Goal: Task Accomplishment & Management: Manage account settings

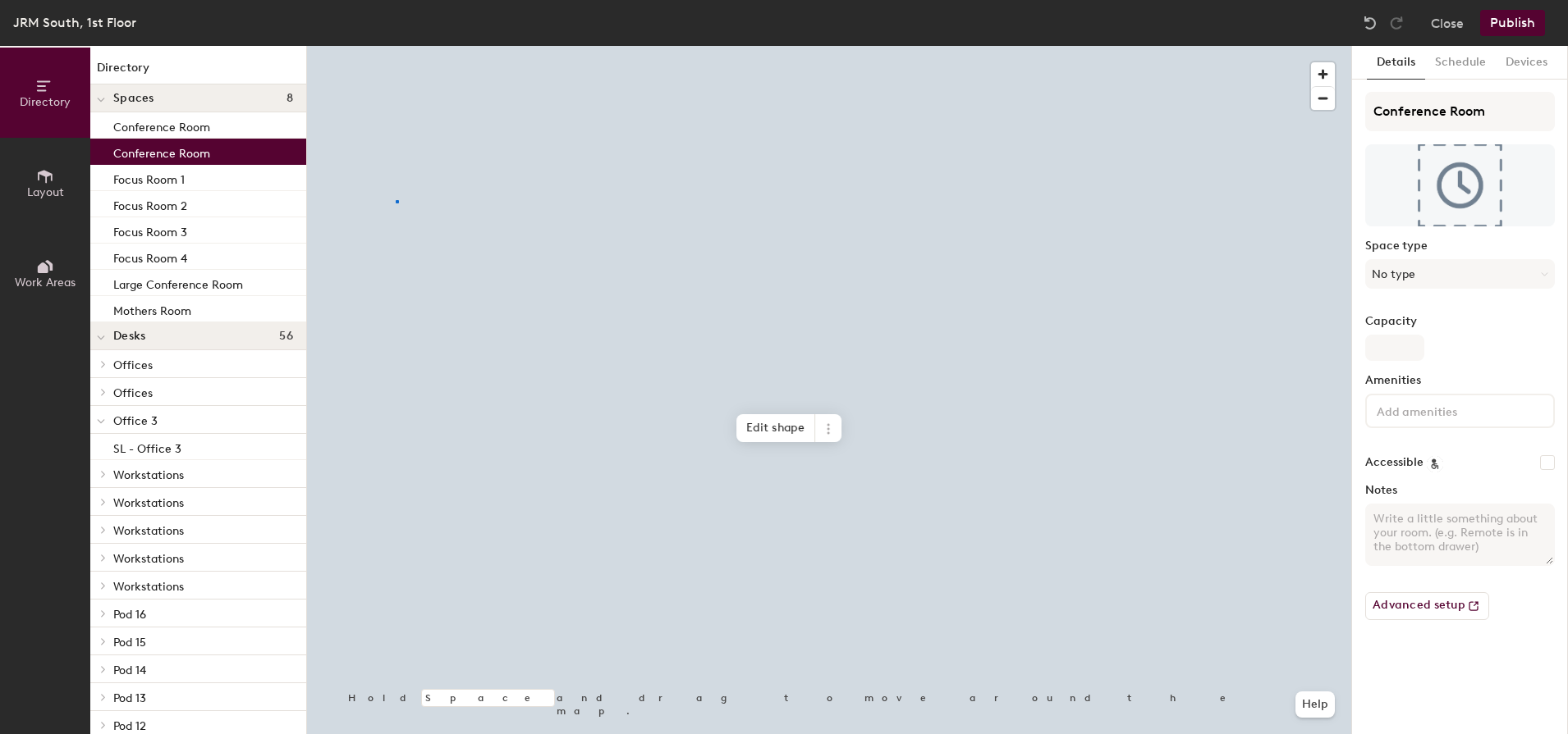
click at [395, 46] on div at bounding box center [828, 46] width 1044 height 0
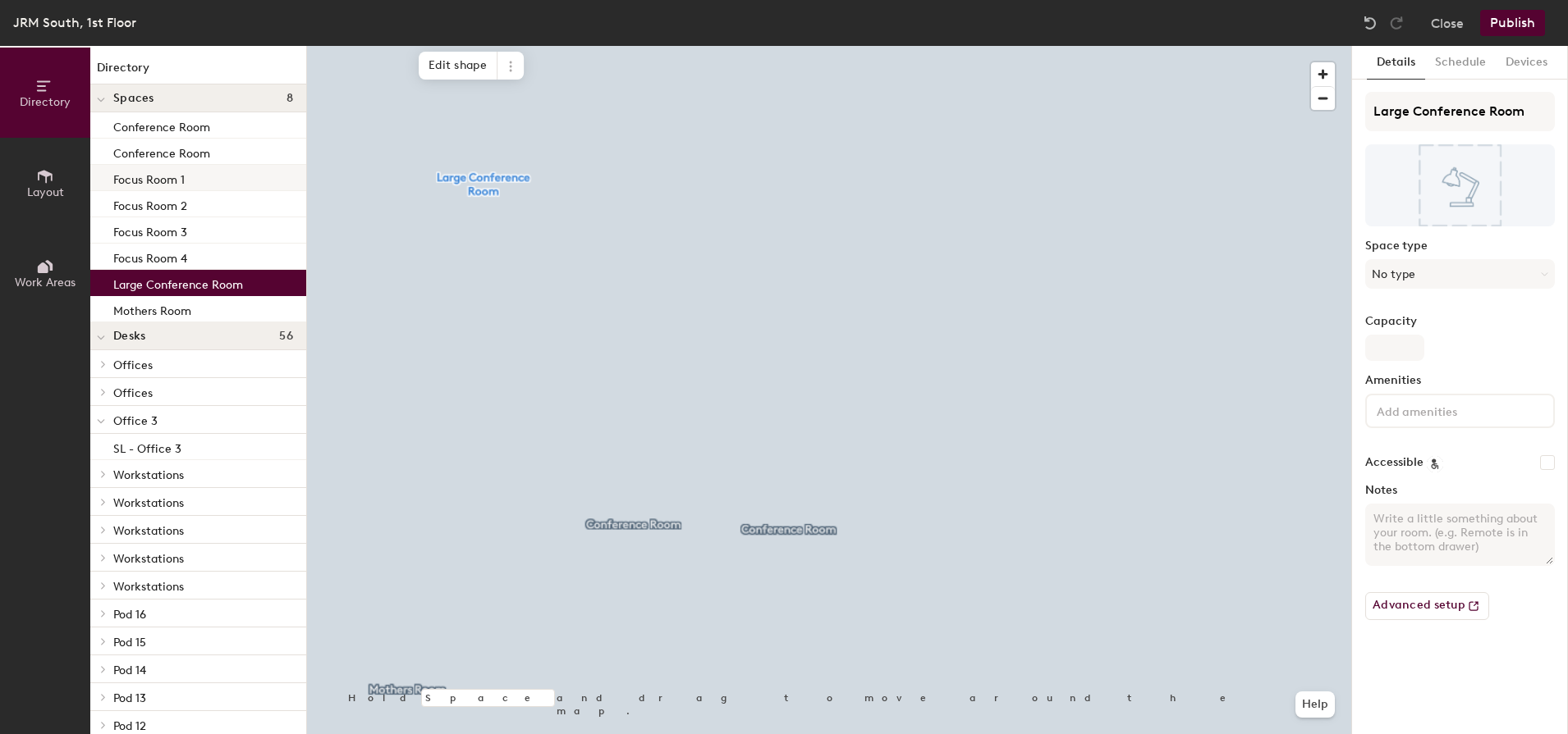
click at [150, 180] on p "Focus Room 1" at bounding box center [148, 178] width 71 height 19
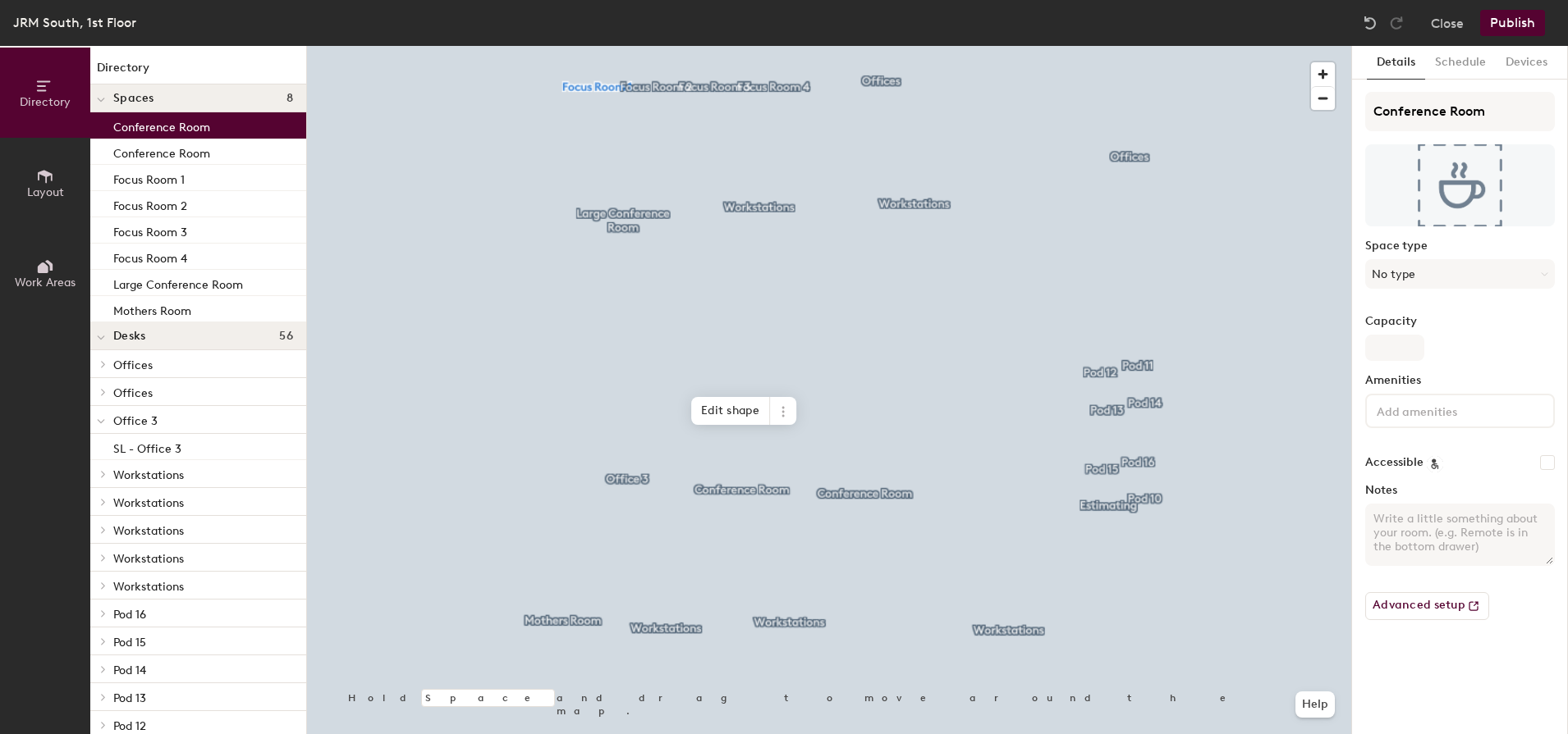
click at [154, 133] on p "Conference Room" at bounding box center [161, 125] width 97 height 19
click at [166, 150] on p "Conference Room" at bounding box center [161, 151] width 97 height 19
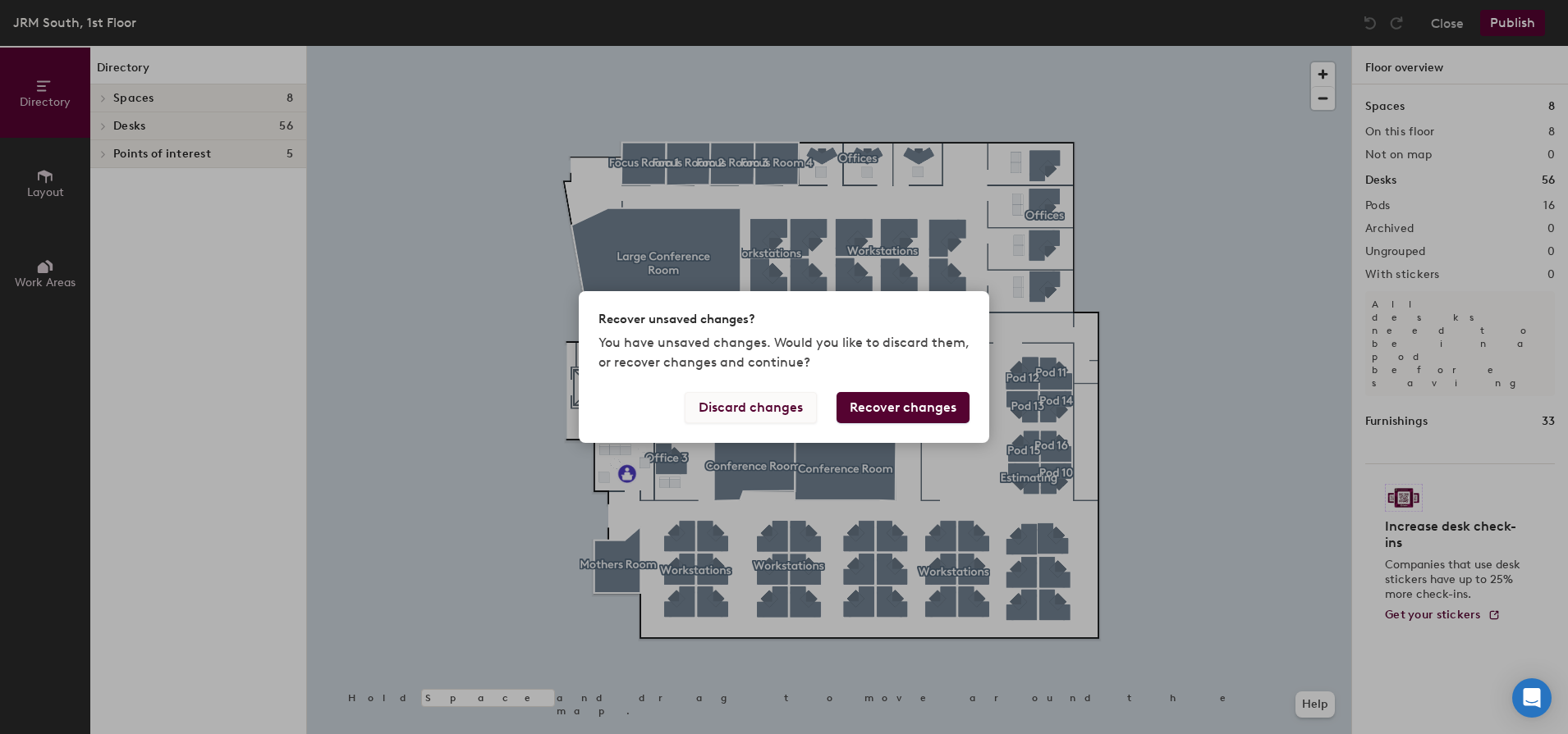
click at [709, 406] on button "Discard changes" at bounding box center [750, 408] width 132 height 31
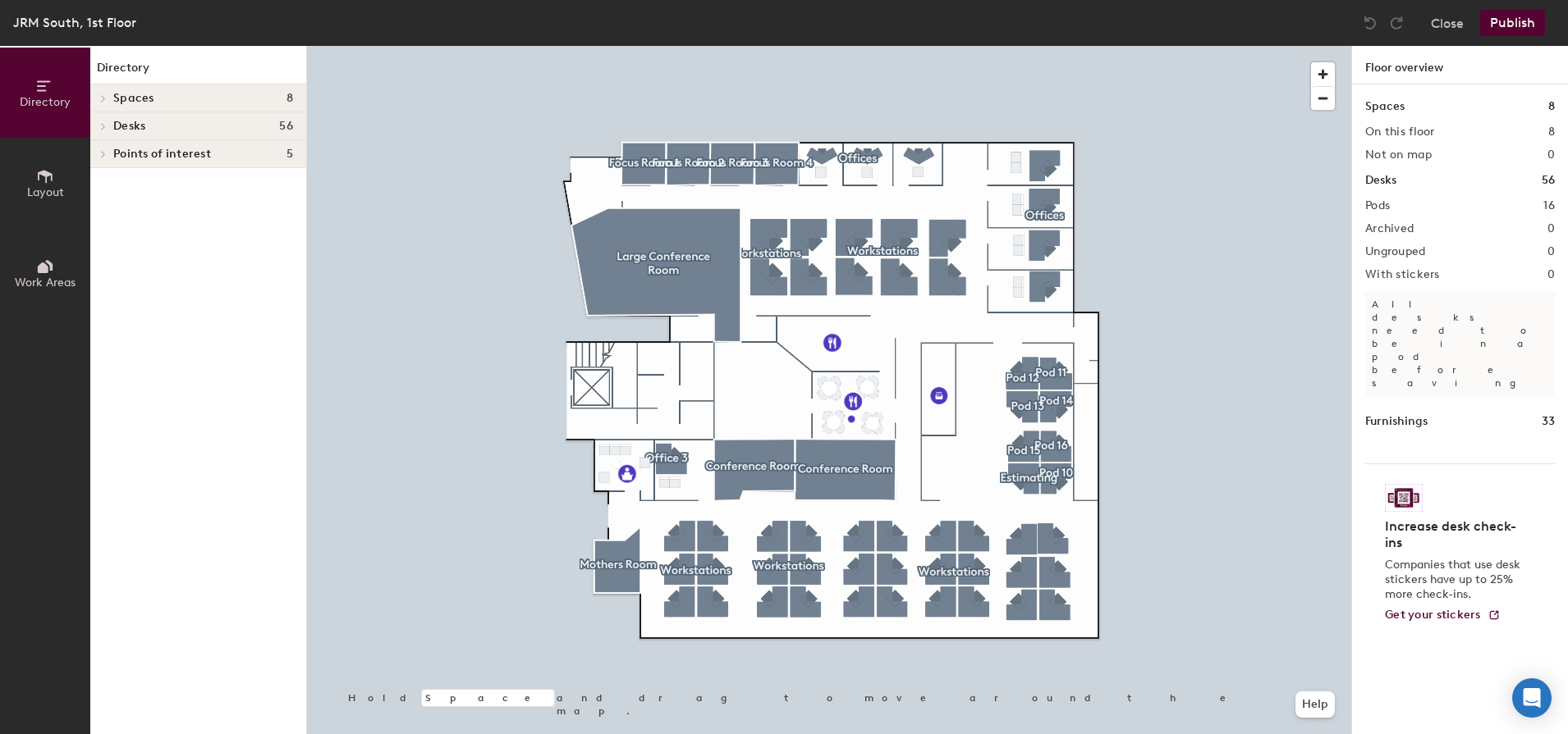
click at [357, 46] on div at bounding box center [828, 46] width 1044 height 0
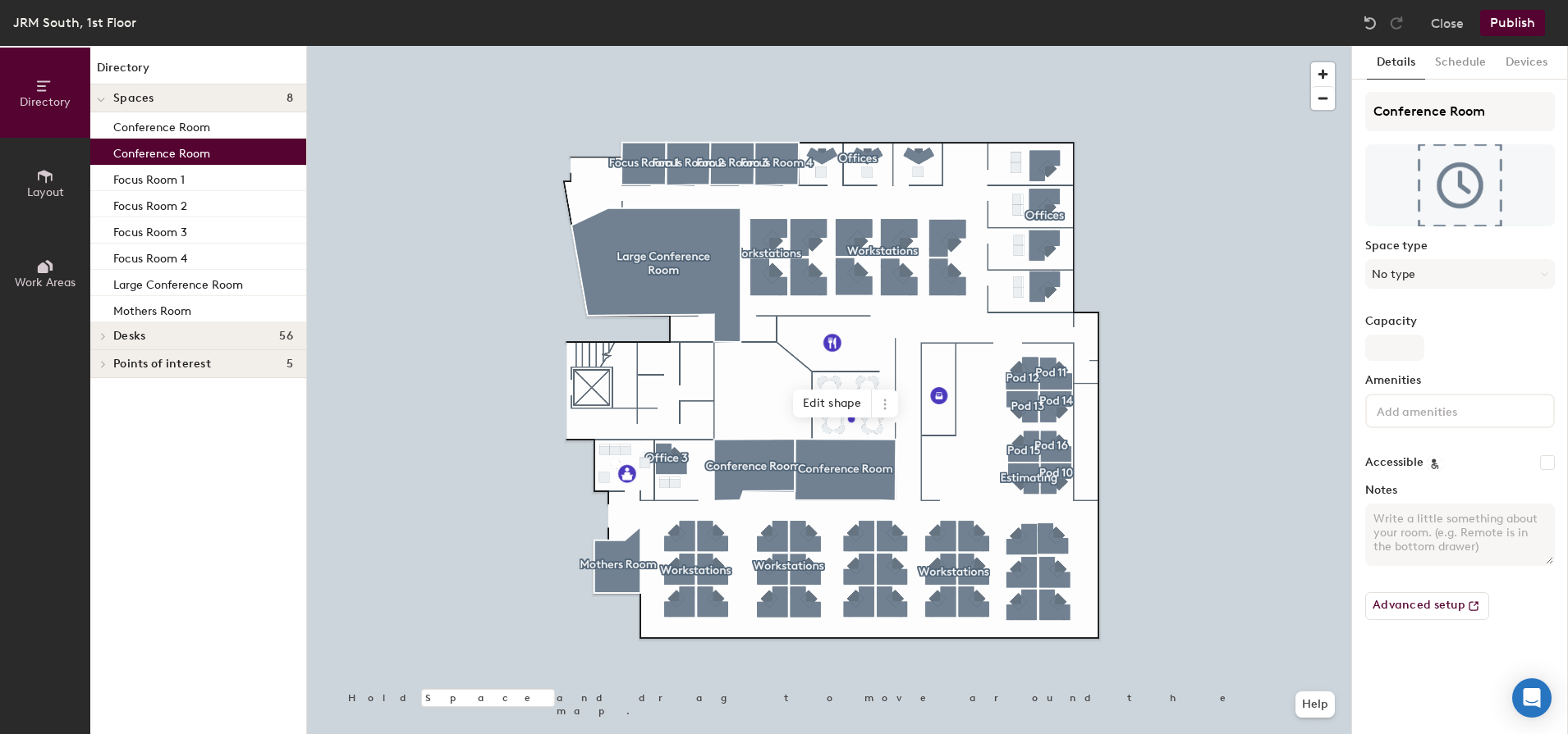
click at [740, 46] on div at bounding box center [828, 46] width 1044 height 0
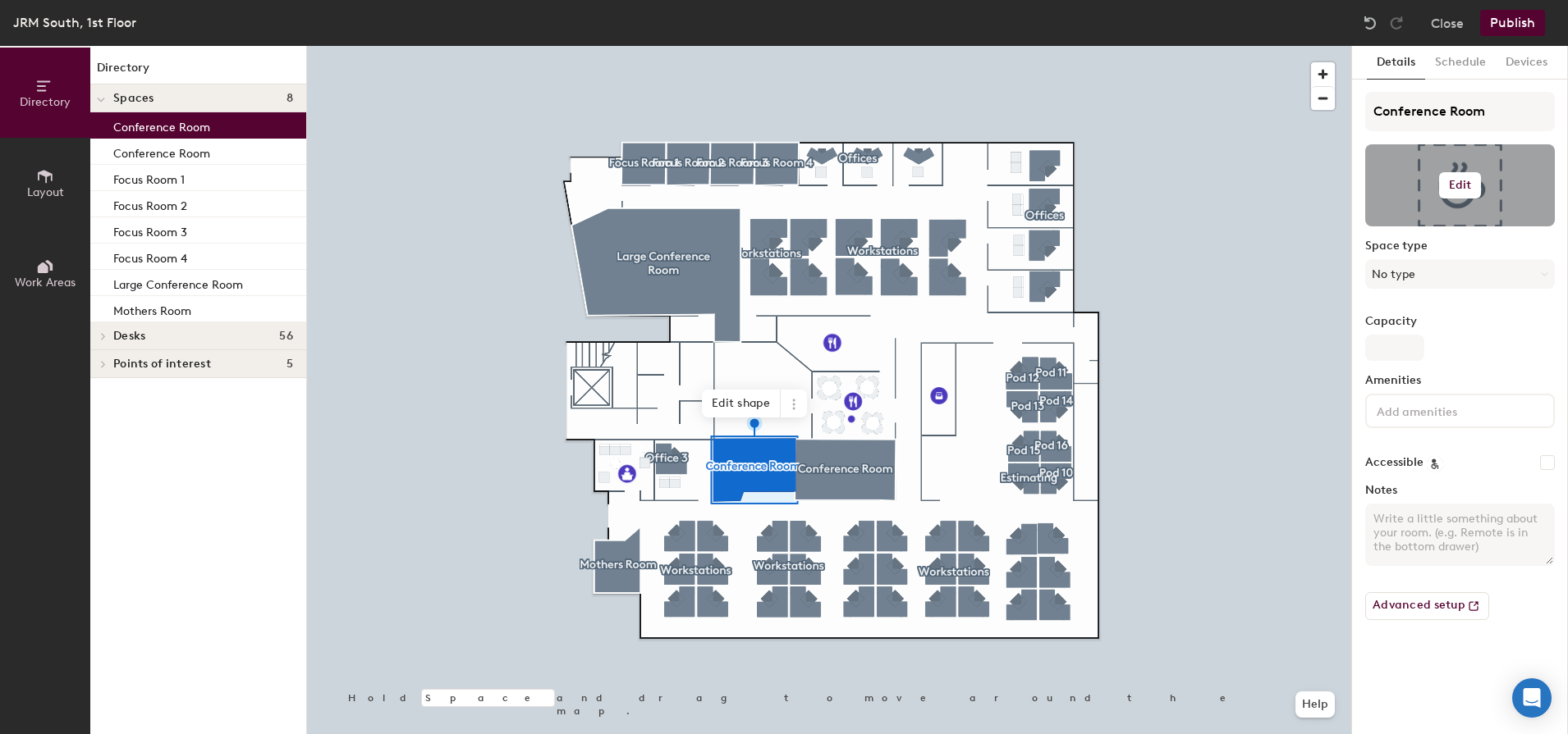
click at [1445, 198] on div at bounding box center [1460, 185] width 190 height 82
click at [1458, 182] on h6 "Edit" at bounding box center [1460, 185] width 23 height 13
click at [1424, 230] on input "file" at bounding box center [1473, 232] width 188 height 25
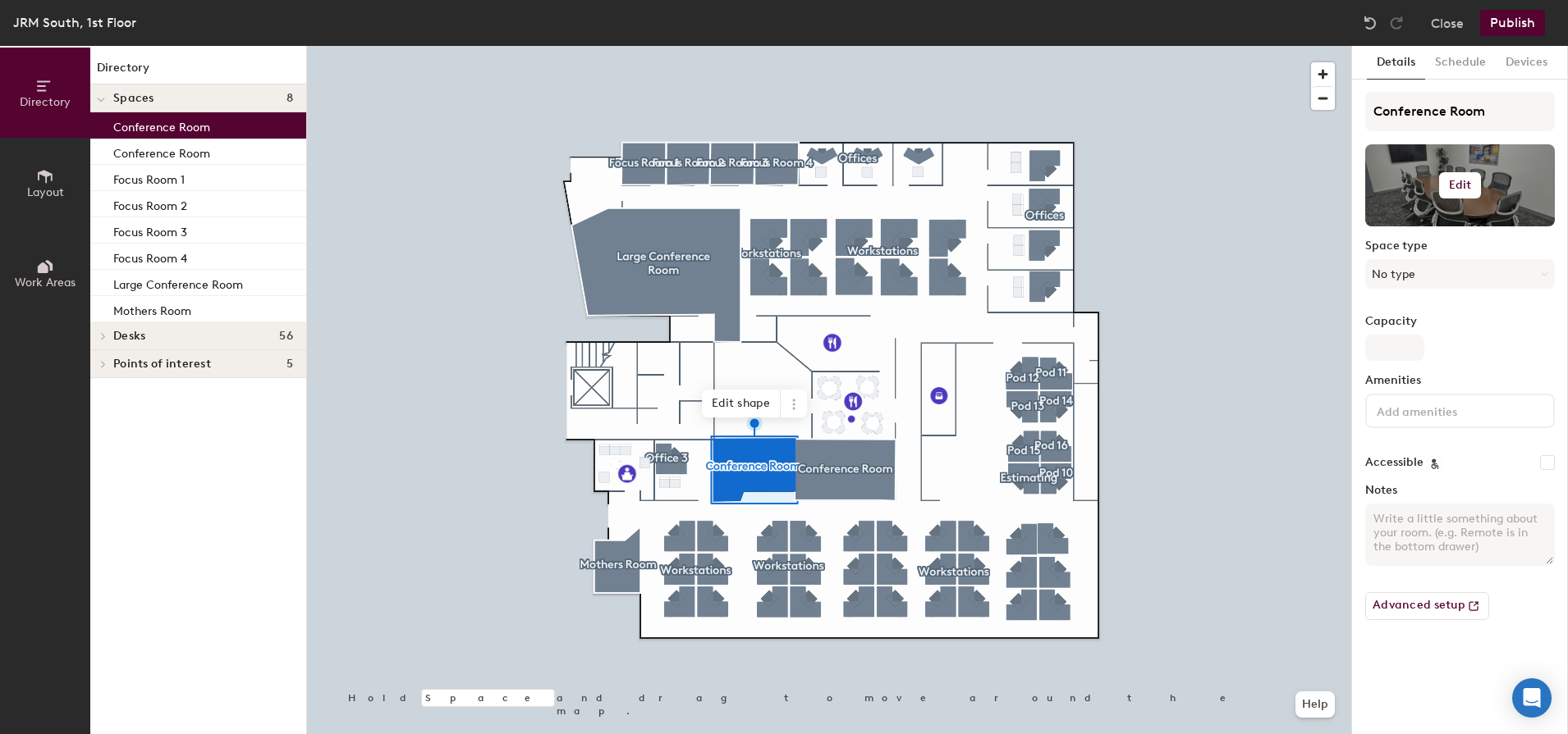
click at [1452, 193] on button "Edit" at bounding box center [1460, 185] width 43 height 26
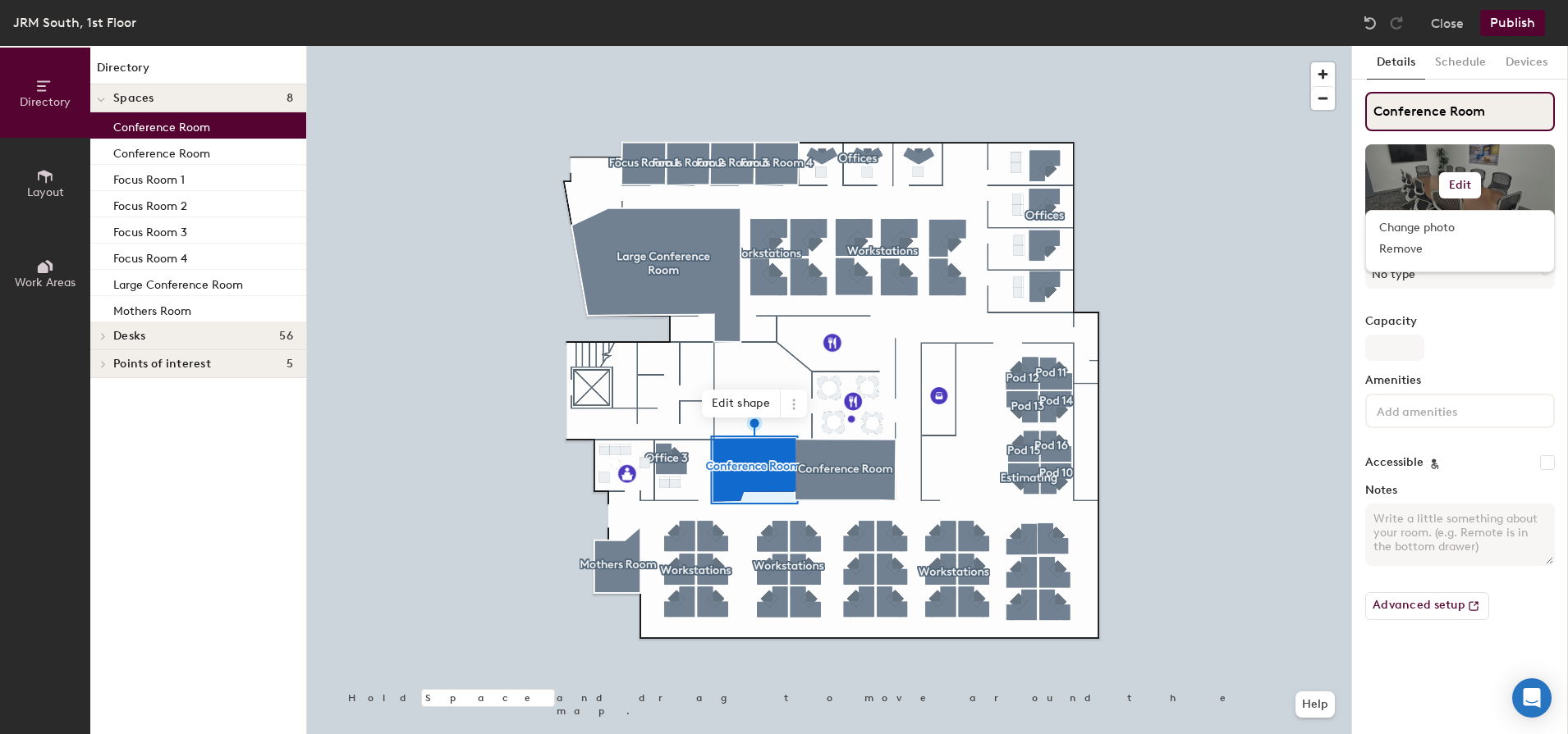
click at [1492, 112] on input "Conference Room" at bounding box center [1460, 111] width 190 height 40
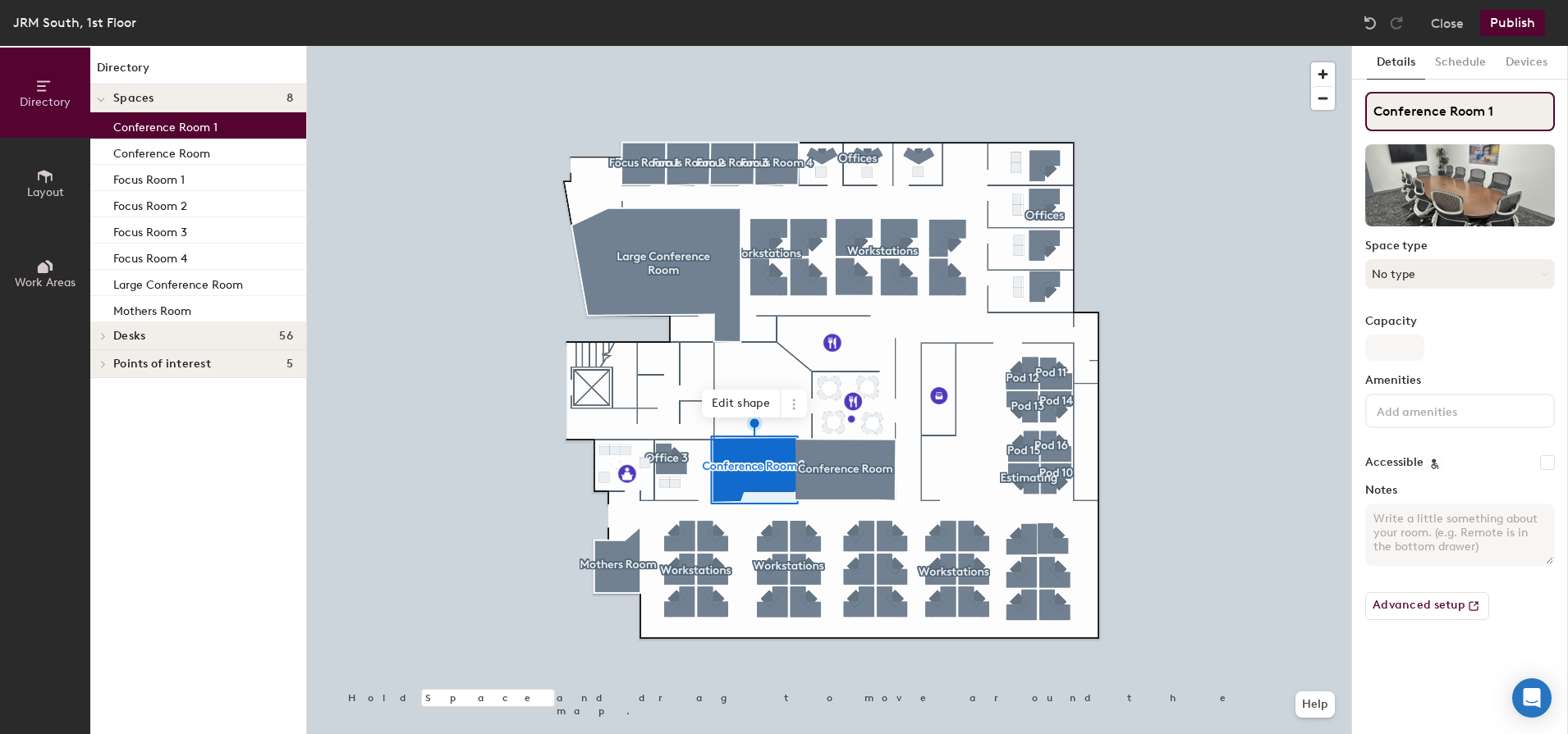
type input "Conference Room 1"
click at [1409, 271] on button "No type" at bounding box center [1460, 274] width 190 height 30
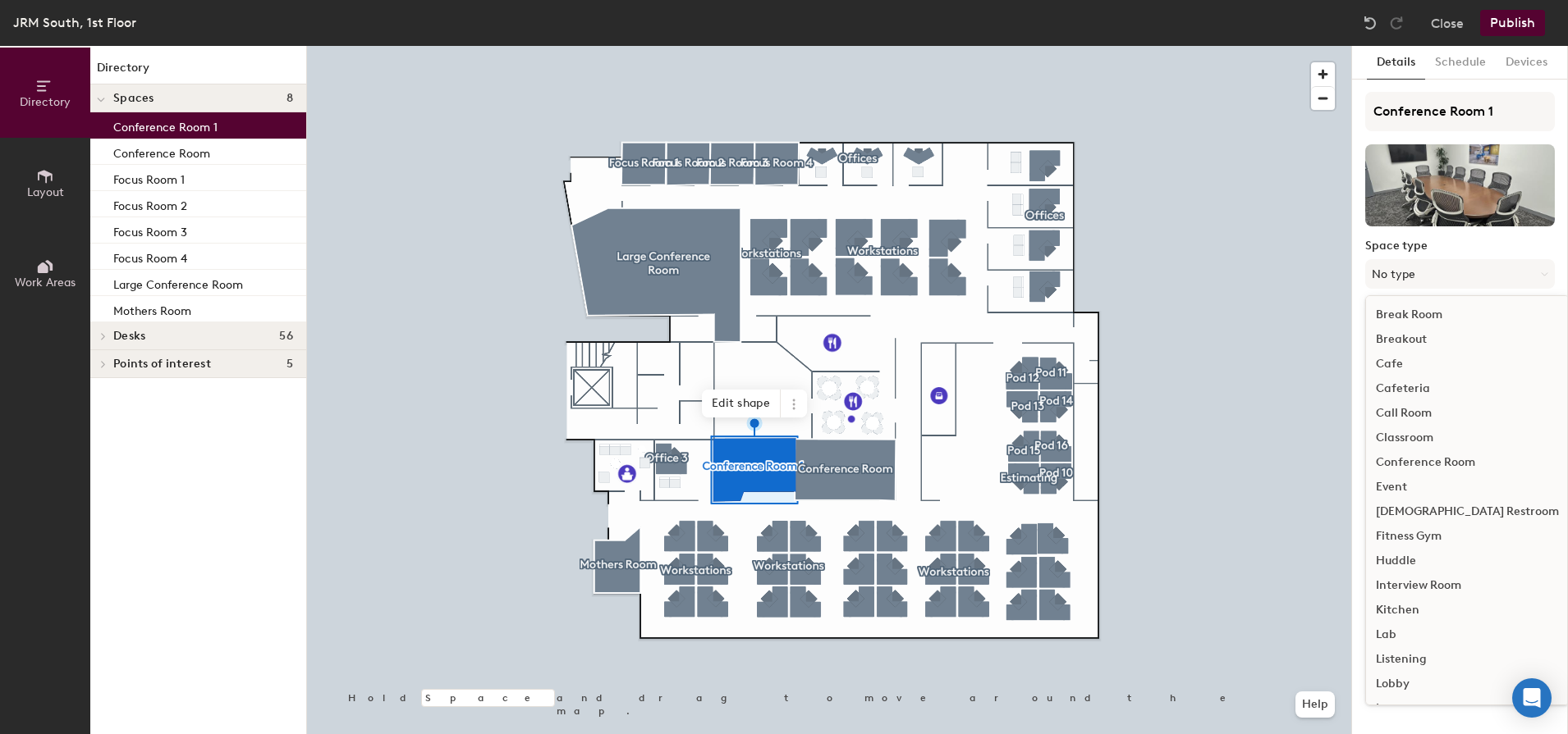
click at [1438, 464] on div "Conference Room" at bounding box center [1467, 462] width 203 height 25
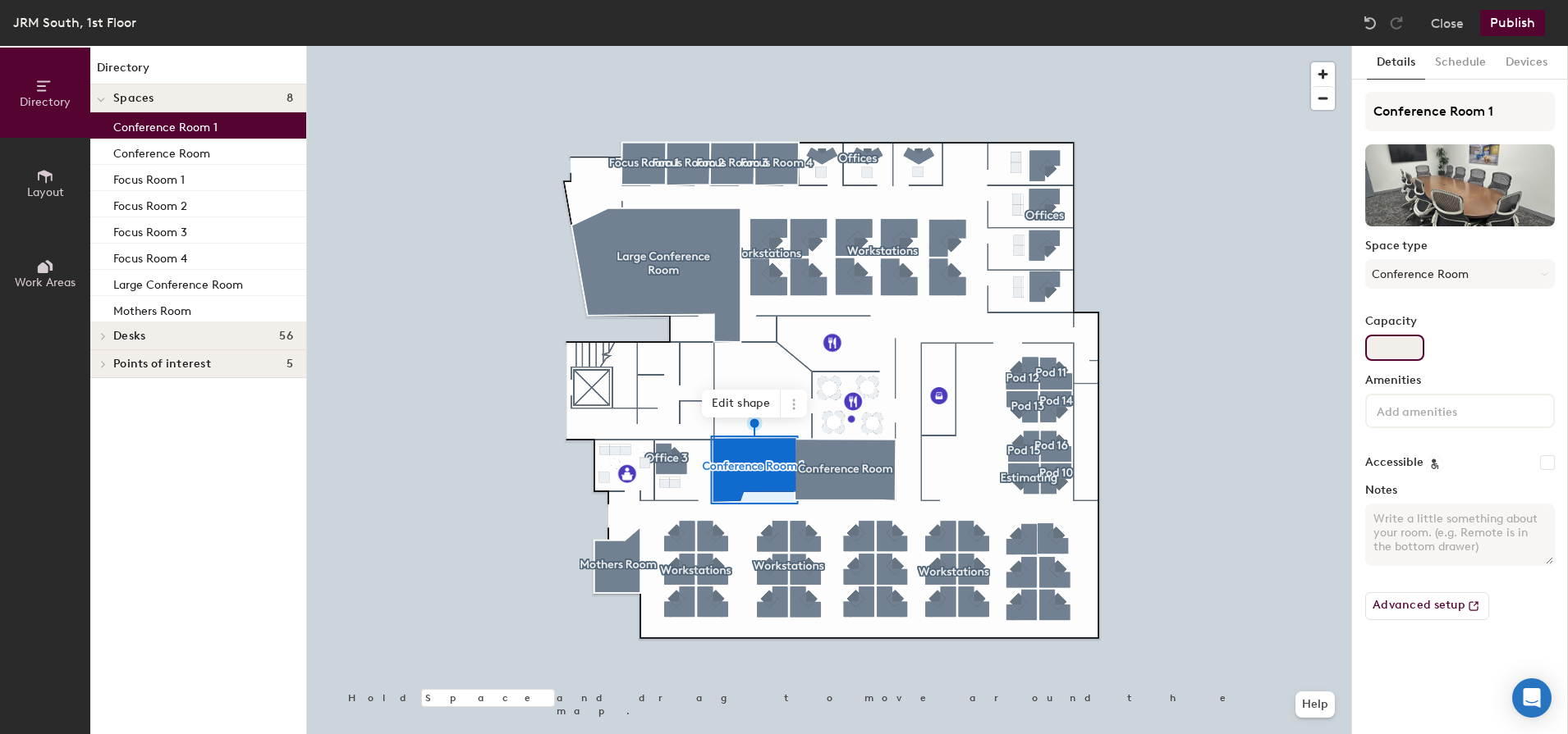
click at [1387, 350] on input "Capacity" at bounding box center [1395, 348] width 59 height 26
type input "10"
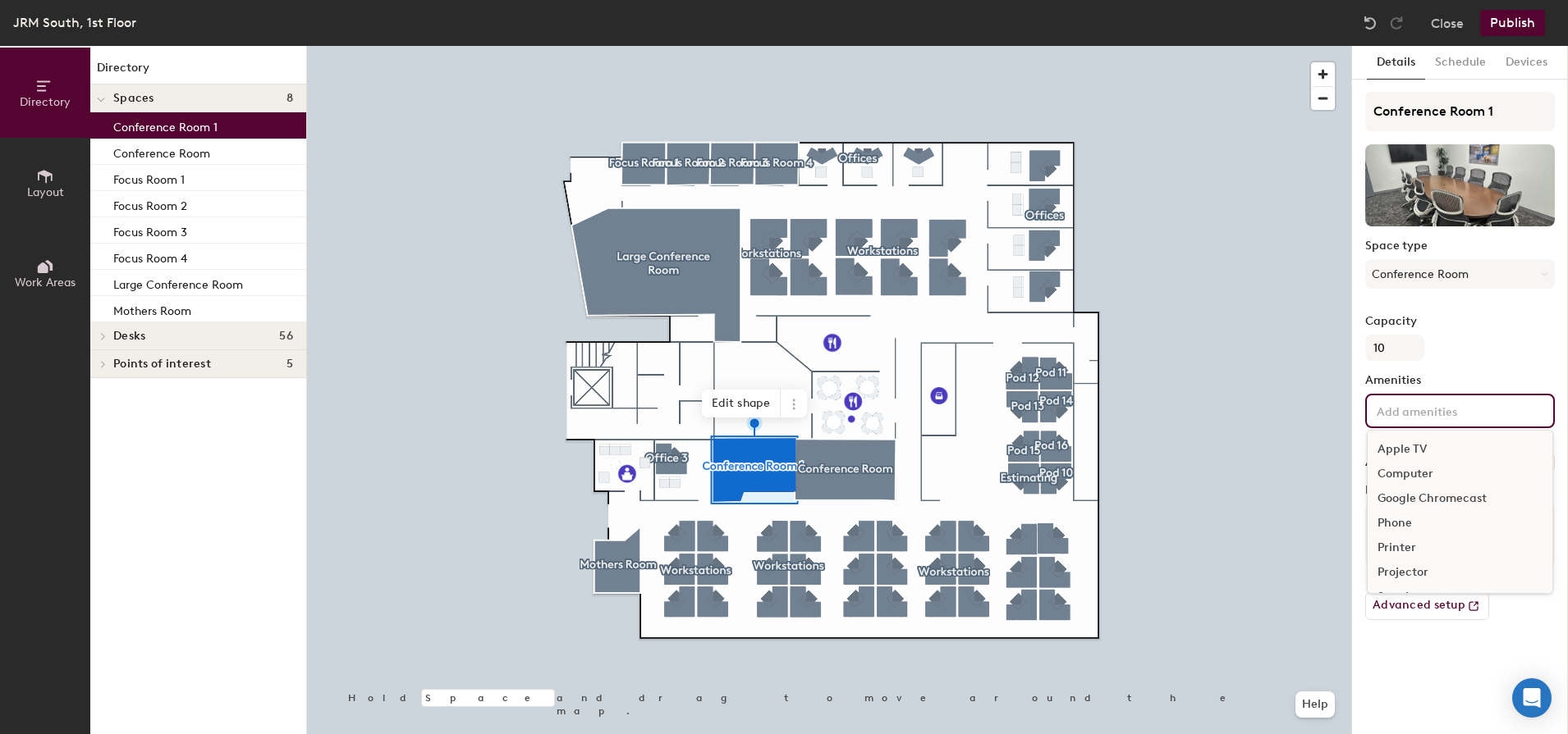
click at [1426, 424] on div "Apple TV Computer Google Chromecast Phone Printer Projector Speakers Television…" at bounding box center [1460, 410] width 190 height 34
click at [1405, 442] on div "Apple TV" at bounding box center [1459, 449] width 184 height 25
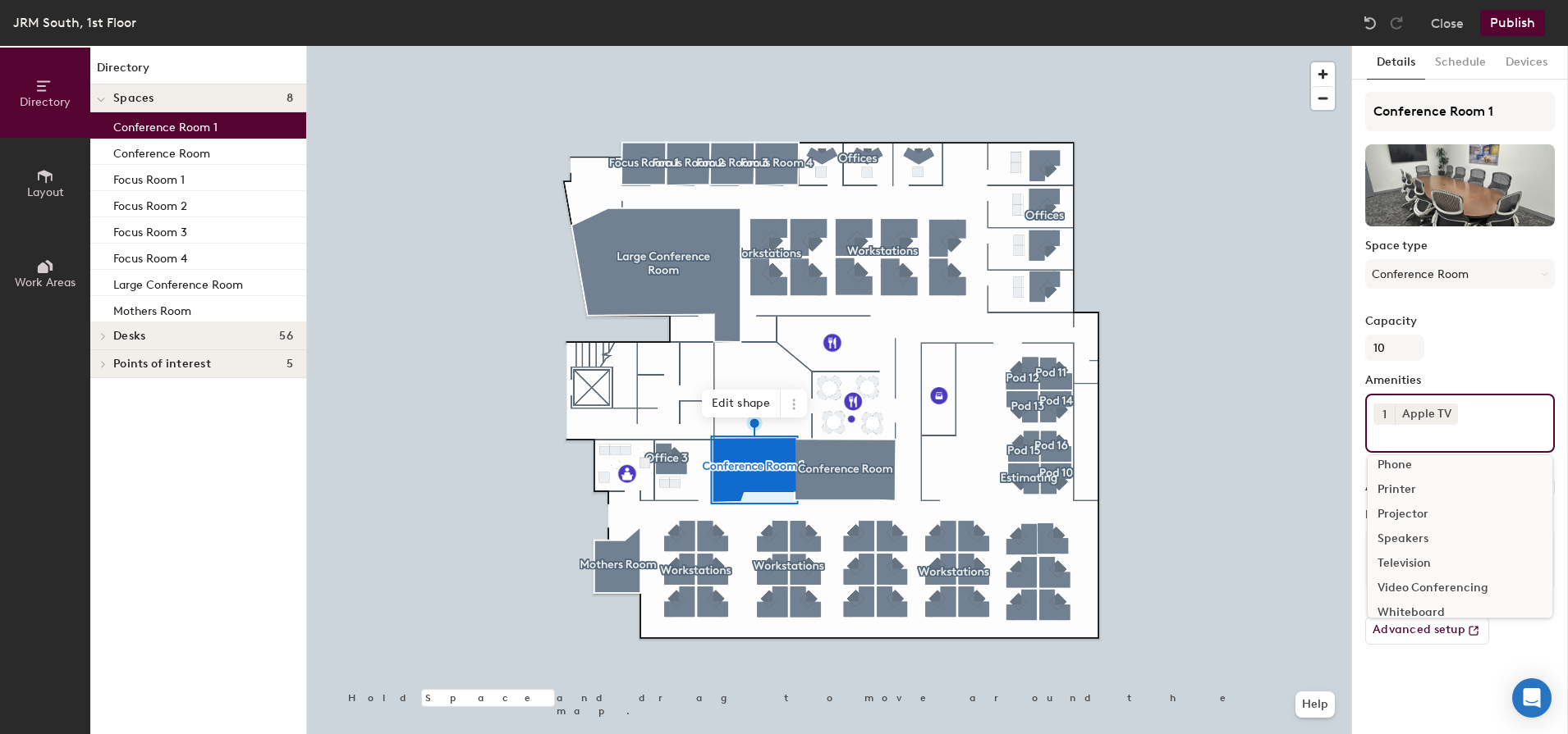
scroll to position [72, 0]
click at [1398, 551] on div "Television" at bounding box center [1459, 549] width 184 height 25
click at [1383, 410] on button "1" at bounding box center [1383, 414] width 21 height 21
click at [1448, 412] on icon at bounding box center [1449, 413] width 11 height 11
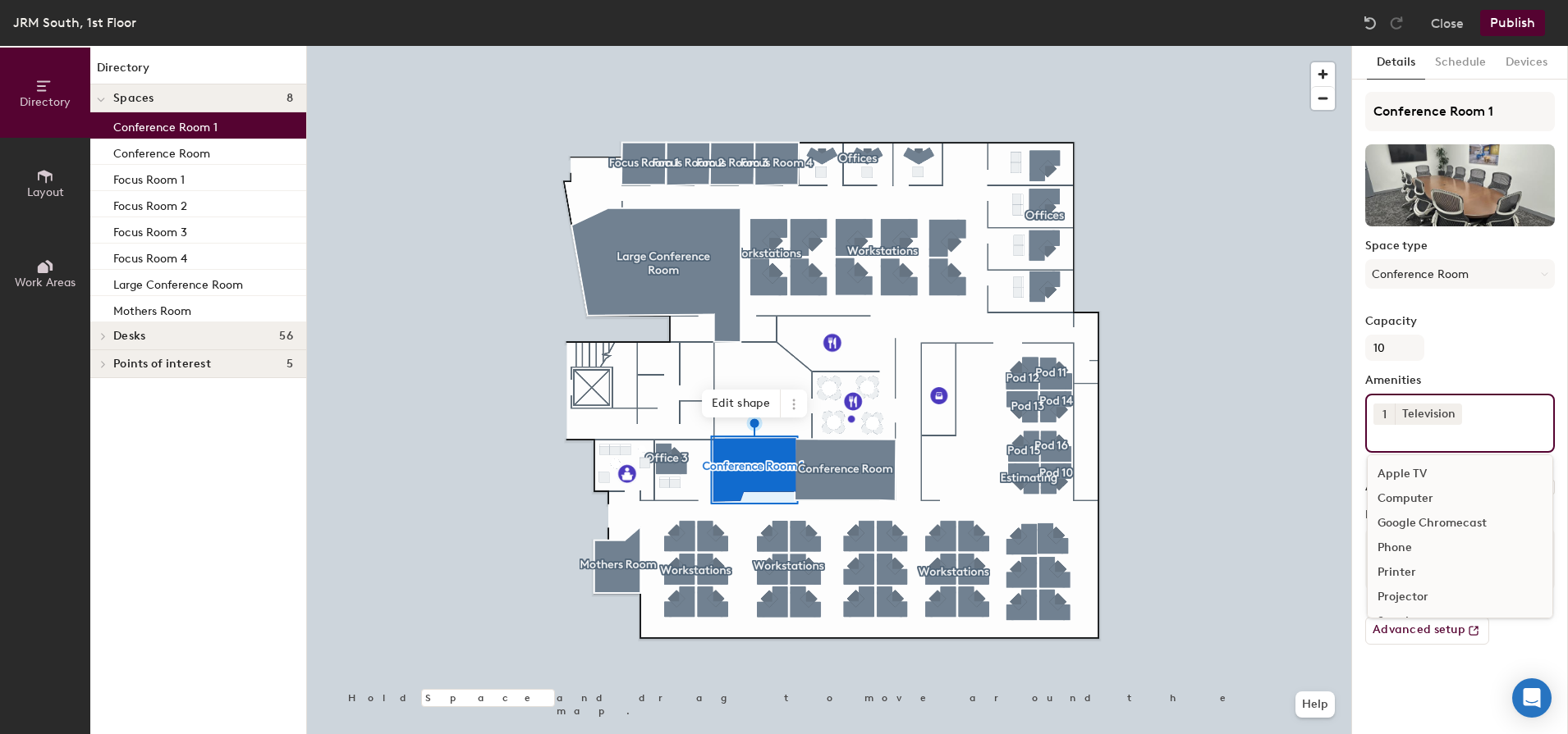
click at [1459, 440] on input at bounding box center [1447, 434] width 148 height 19
click at [1406, 548] on div "Speakers" at bounding box center [1459, 549] width 184 height 25
click at [1444, 591] on div "Video Conferencing" at bounding box center [1459, 599] width 184 height 25
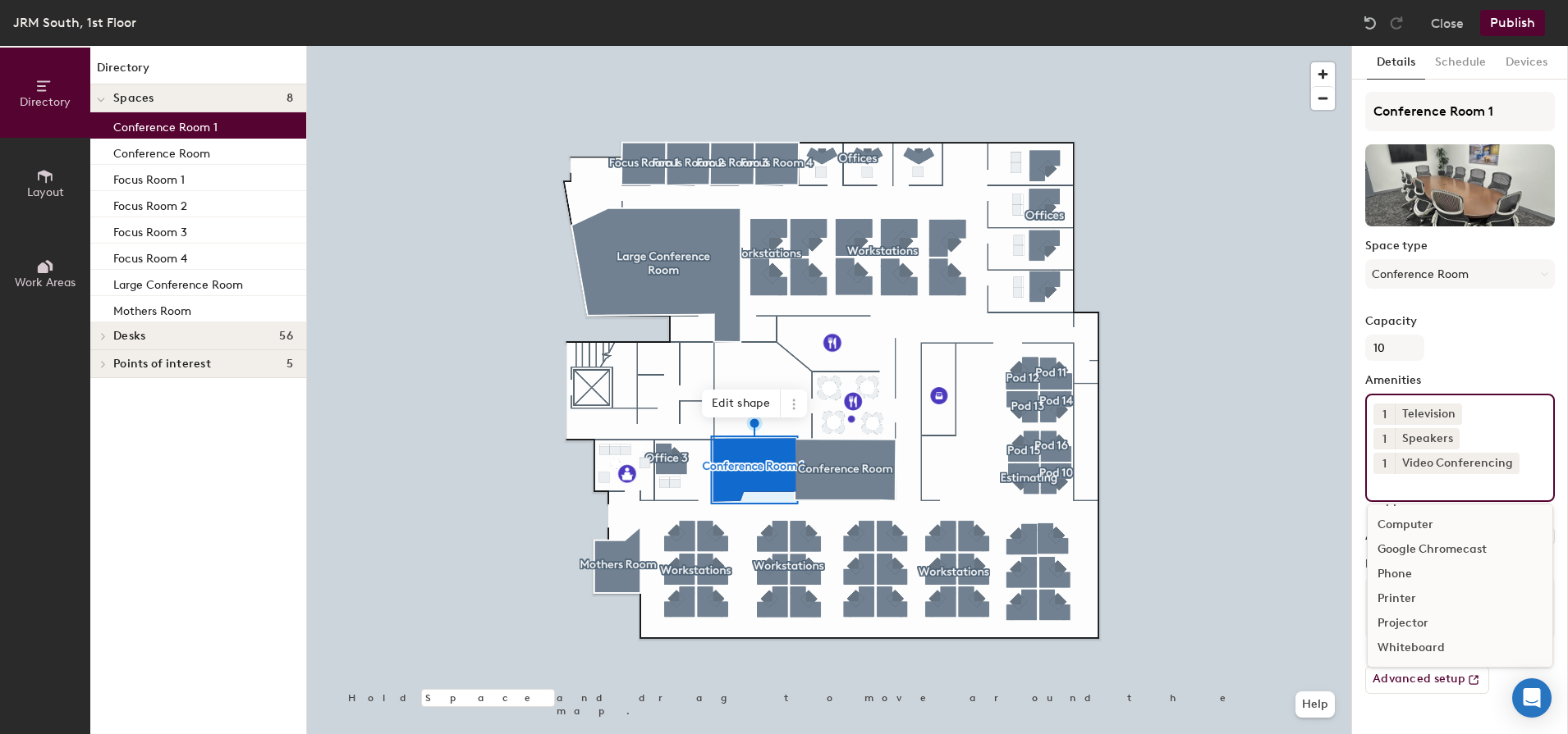
scroll to position [23, 0]
click at [1467, 363] on div "Conference Room 1 Space type Conference Room Capacity 10 Amenities 1 Television…" at bounding box center [1460, 399] width 190 height 616
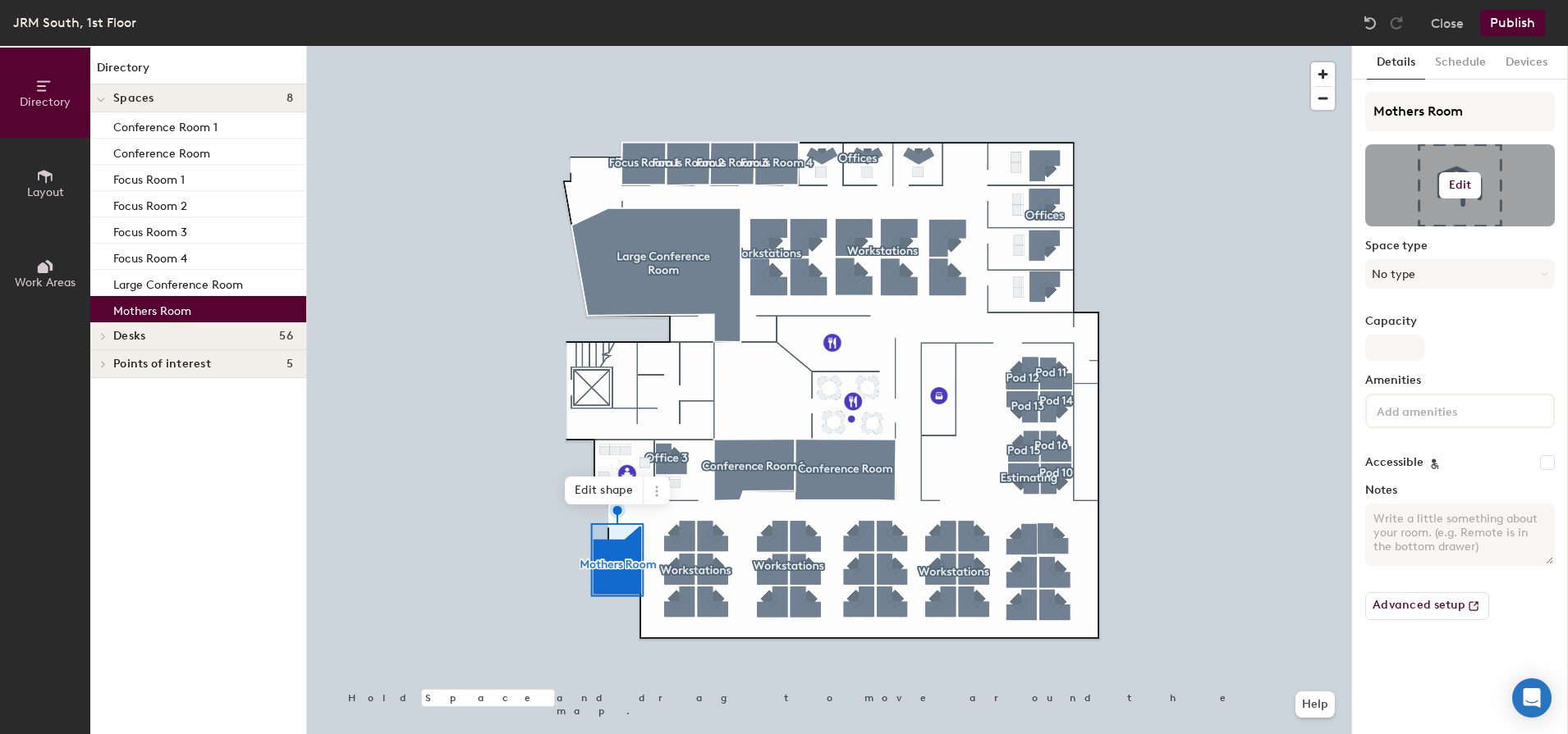
click at [1453, 188] on h6 "Edit" at bounding box center [1460, 185] width 23 height 13
click at [384, 46] on div at bounding box center [828, 46] width 1044 height 0
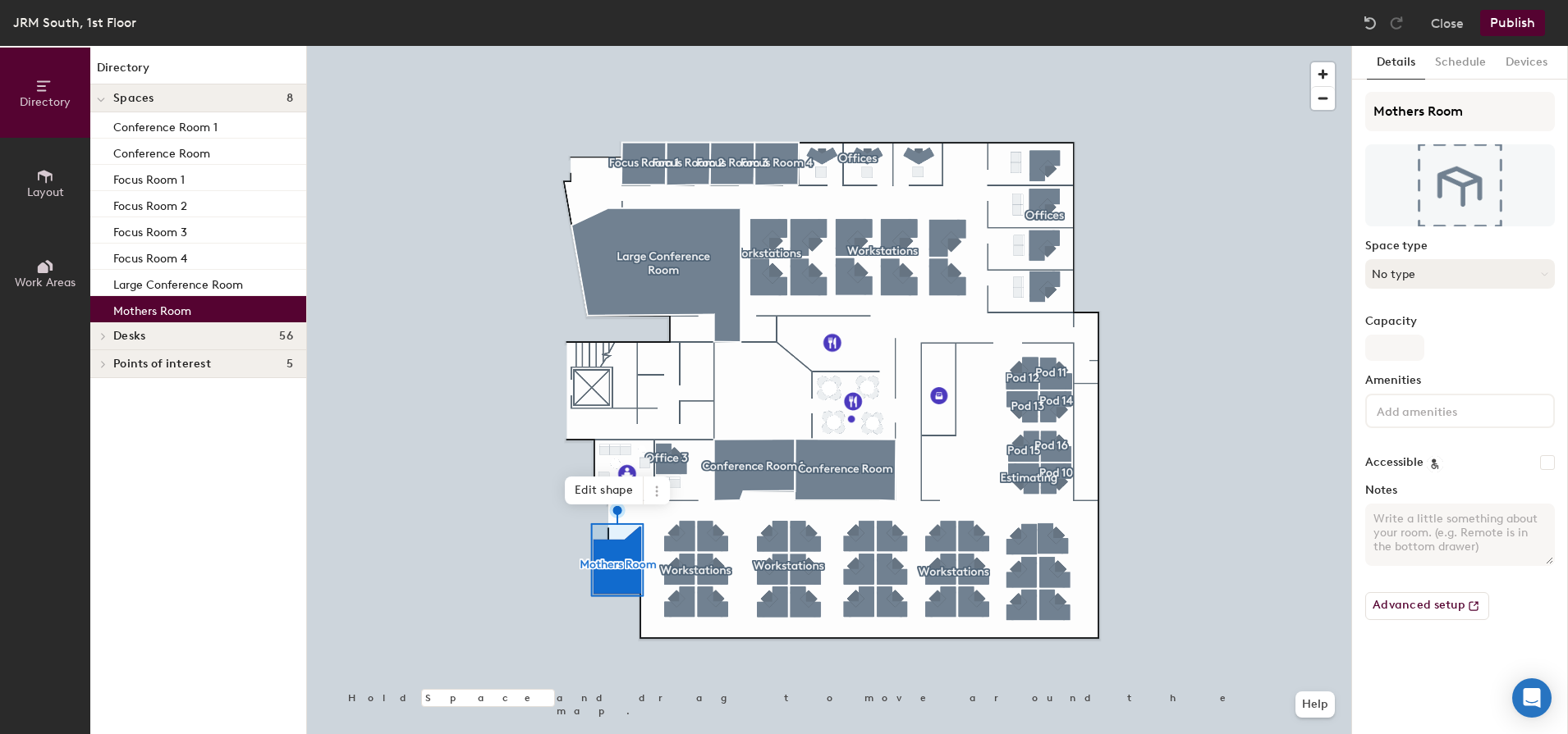
click at [1446, 272] on button "No type" at bounding box center [1460, 274] width 190 height 30
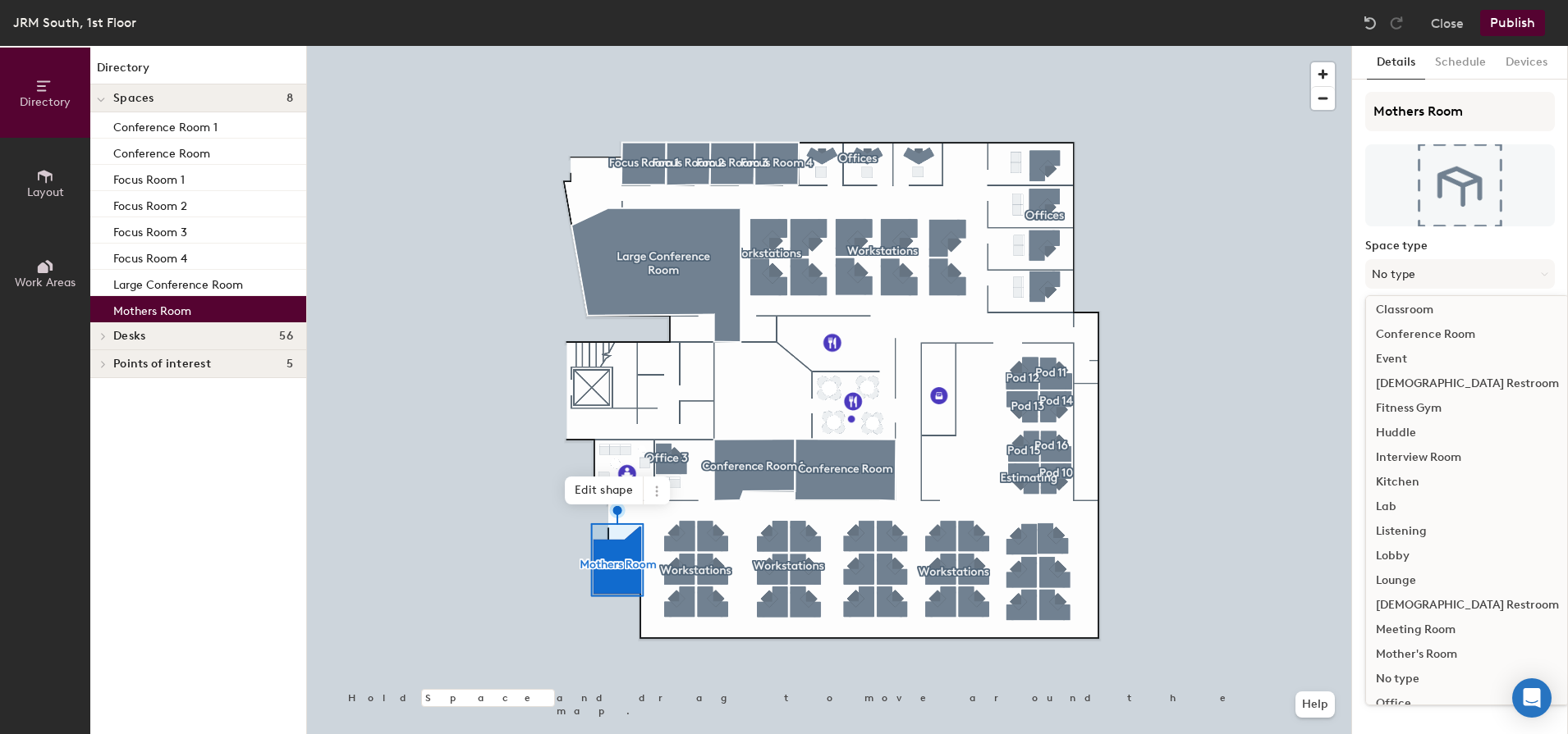
scroll to position [132, 0]
click at [1457, 649] on div "Mother's Room" at bounding box center [1467, 650] width 203 height 25
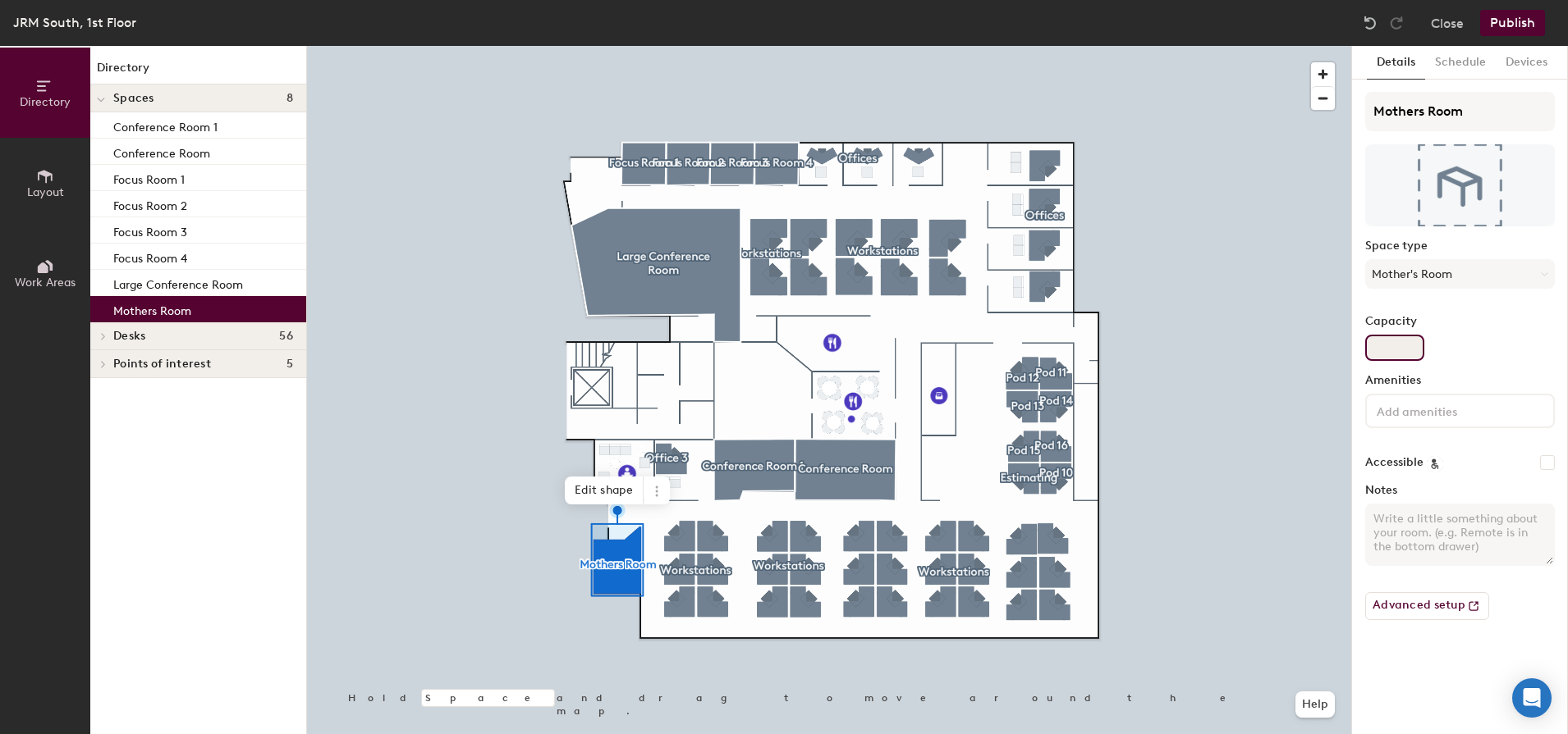
click at [1388, 346] on input "Capacity" at bounding box center [1395, 348] width 59 height 26
type input "1"
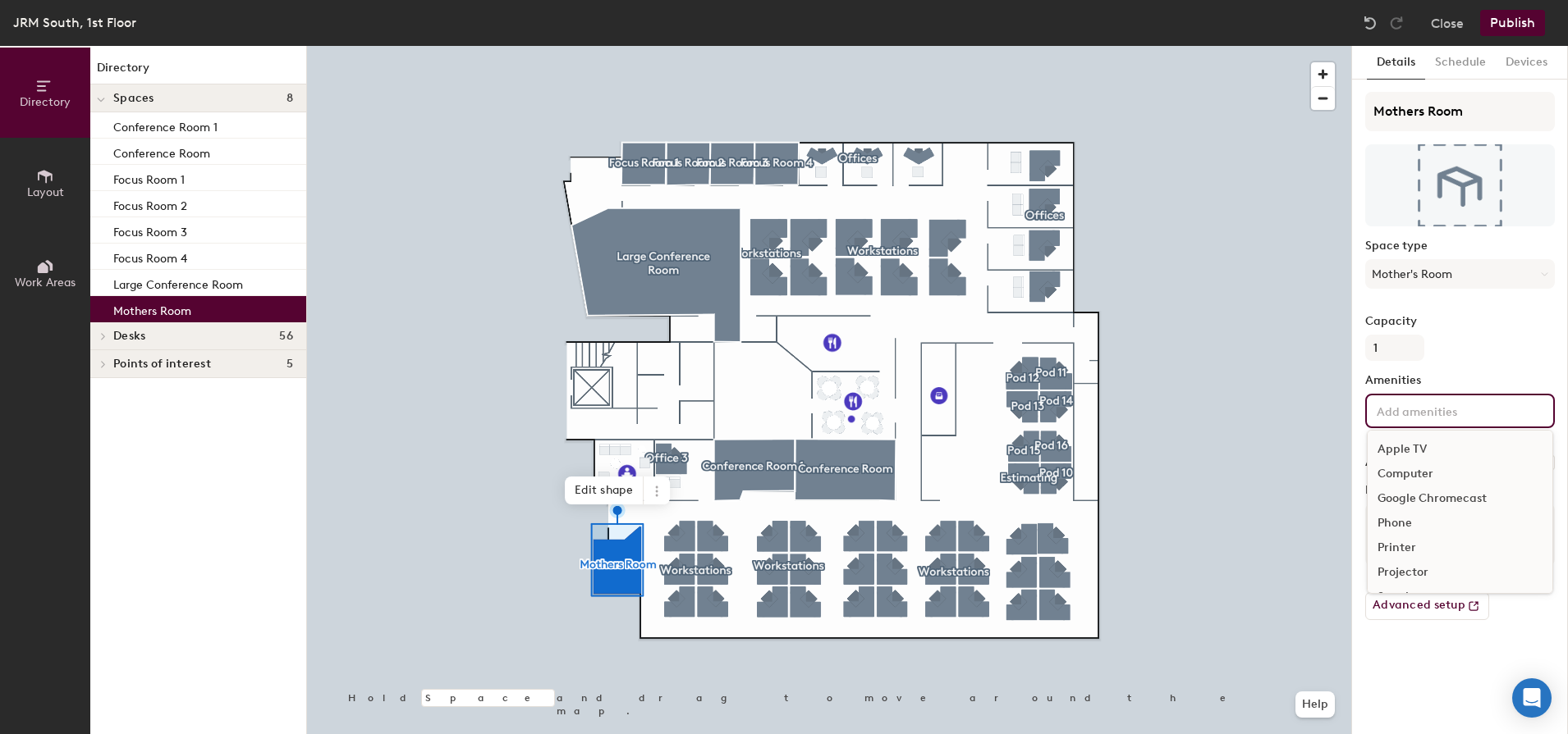
click at [1408, 416] on div "Apple TV Computer Google Chromecast Phone Printer Projector Speakers Television…" at bounding box center [1460, 410] width 190 height 34
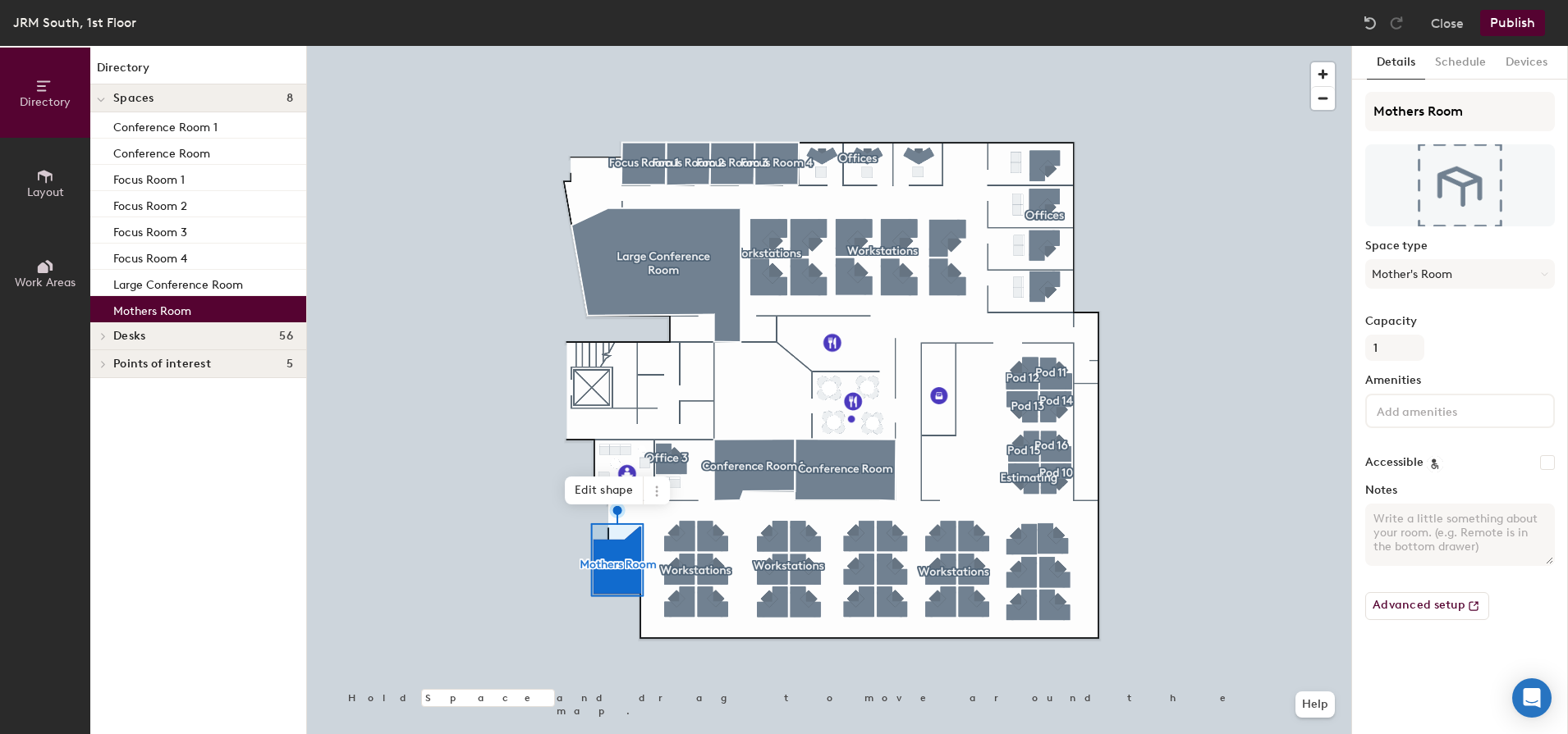
click at [1488, 371] on div "Mothers Room Space type Mother's Room Capacity 1 Amenities Accessible Notes Adv…" at bounding box center [1460, 362] width 190 height 541
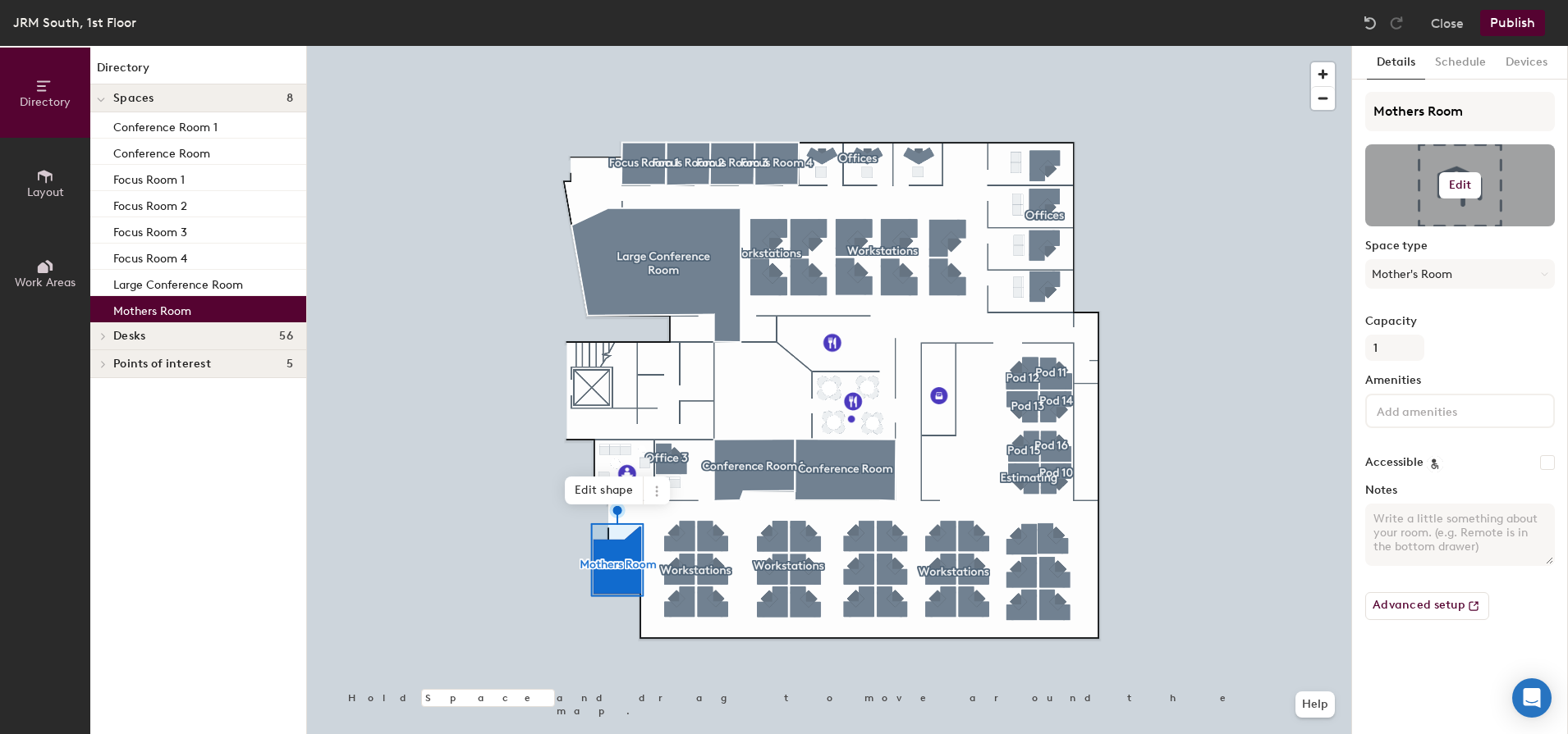
click at [1454, 191] on button "Edit" at bounding box center [1460, 185] width 43 height 26
click at [1426, 226] on input "file" at bounding box center [1473, 232] width 188 height 25
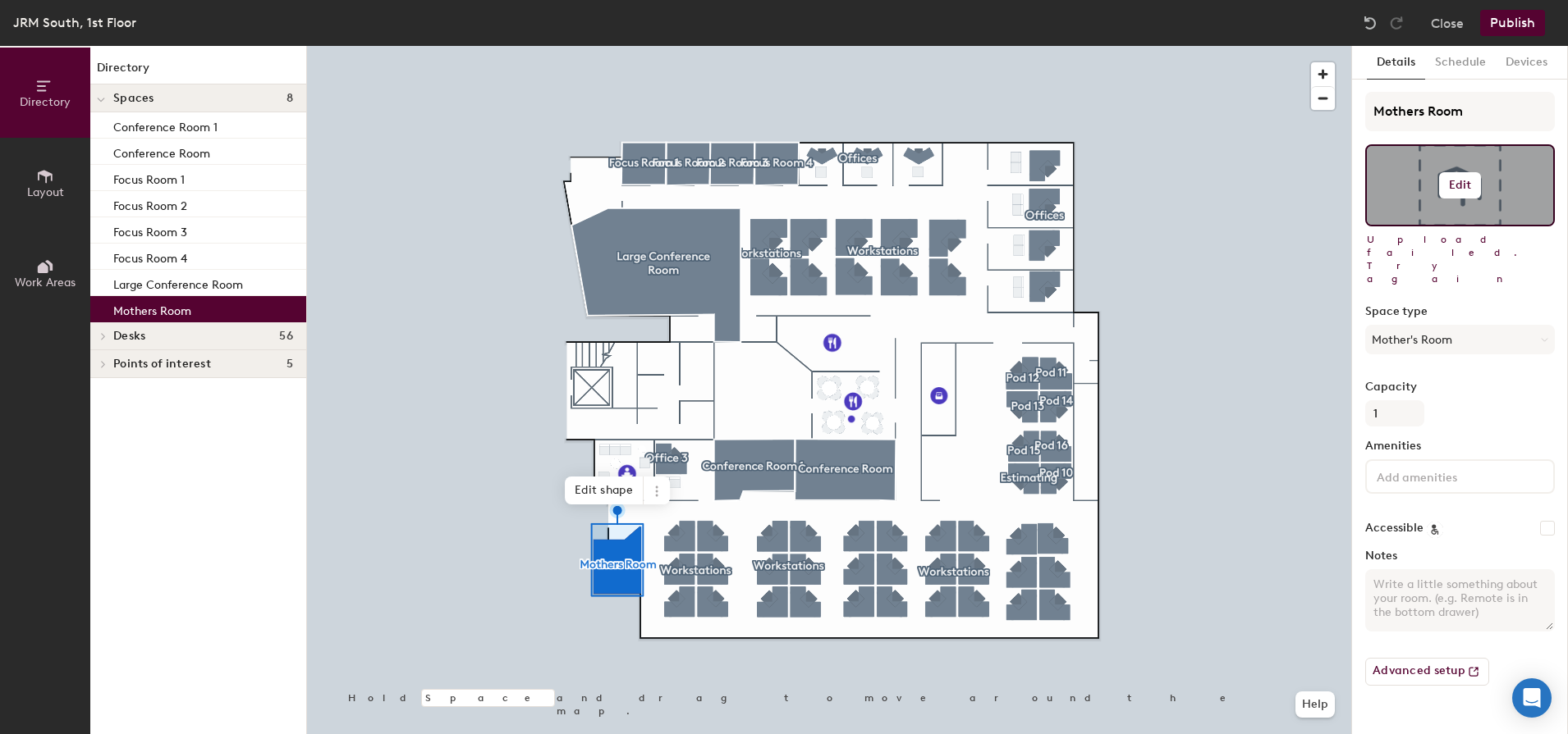
click at [1450, 183] on h6 "Edit" at bounding box center [1460, 185] width 23 height 13
click at [1417, 224] on input "file" at bounding box center [1473, 232] width 188 height 25
click at [1461, 177] on button "Edit" at bounding box center [1460, 185] width 43 height 26
click at [1436, 227] on input "file" at bounding box center [1473, 232] width 188 height 25
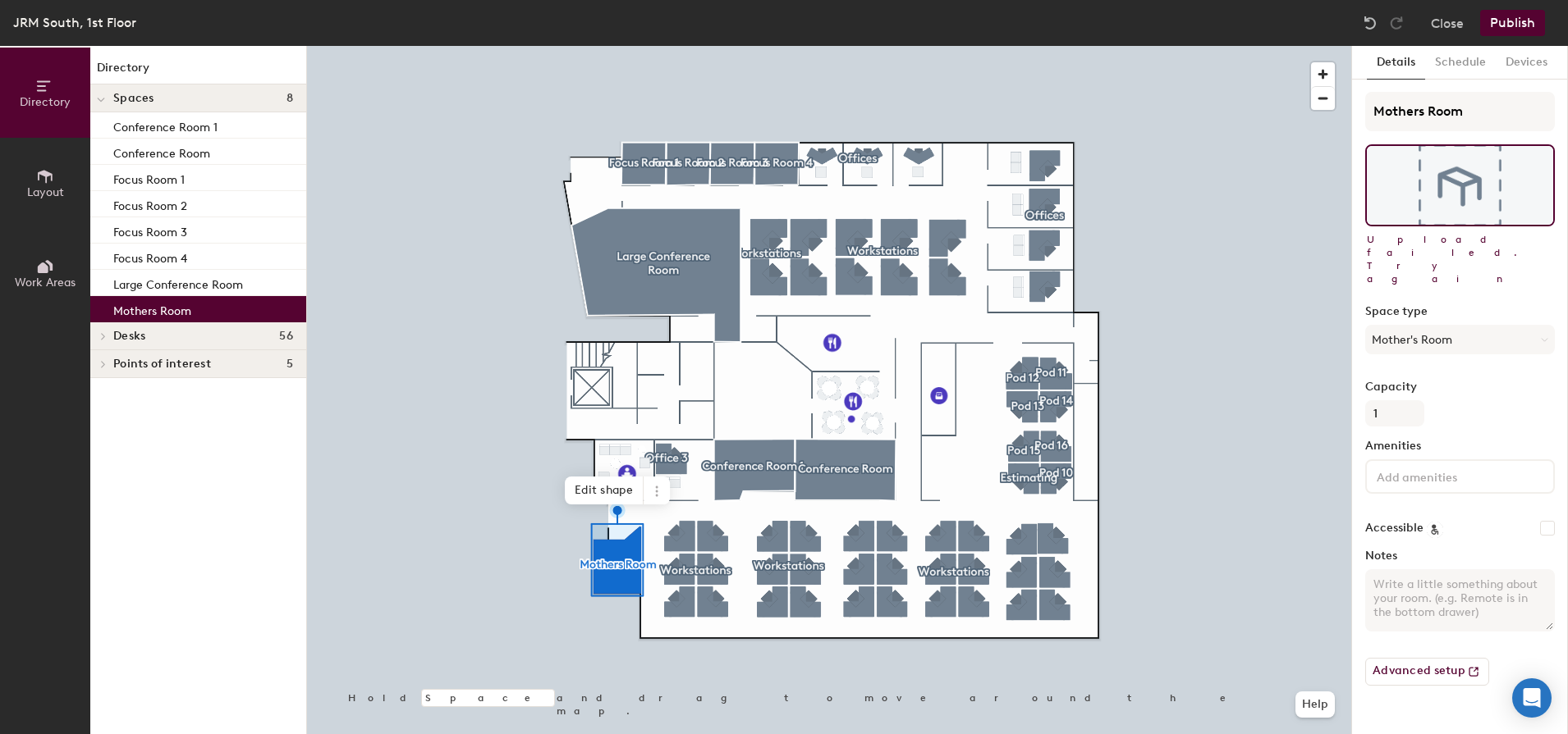
click at [367, 46] on div at bounding box center [828, 46] width 1044 height 0
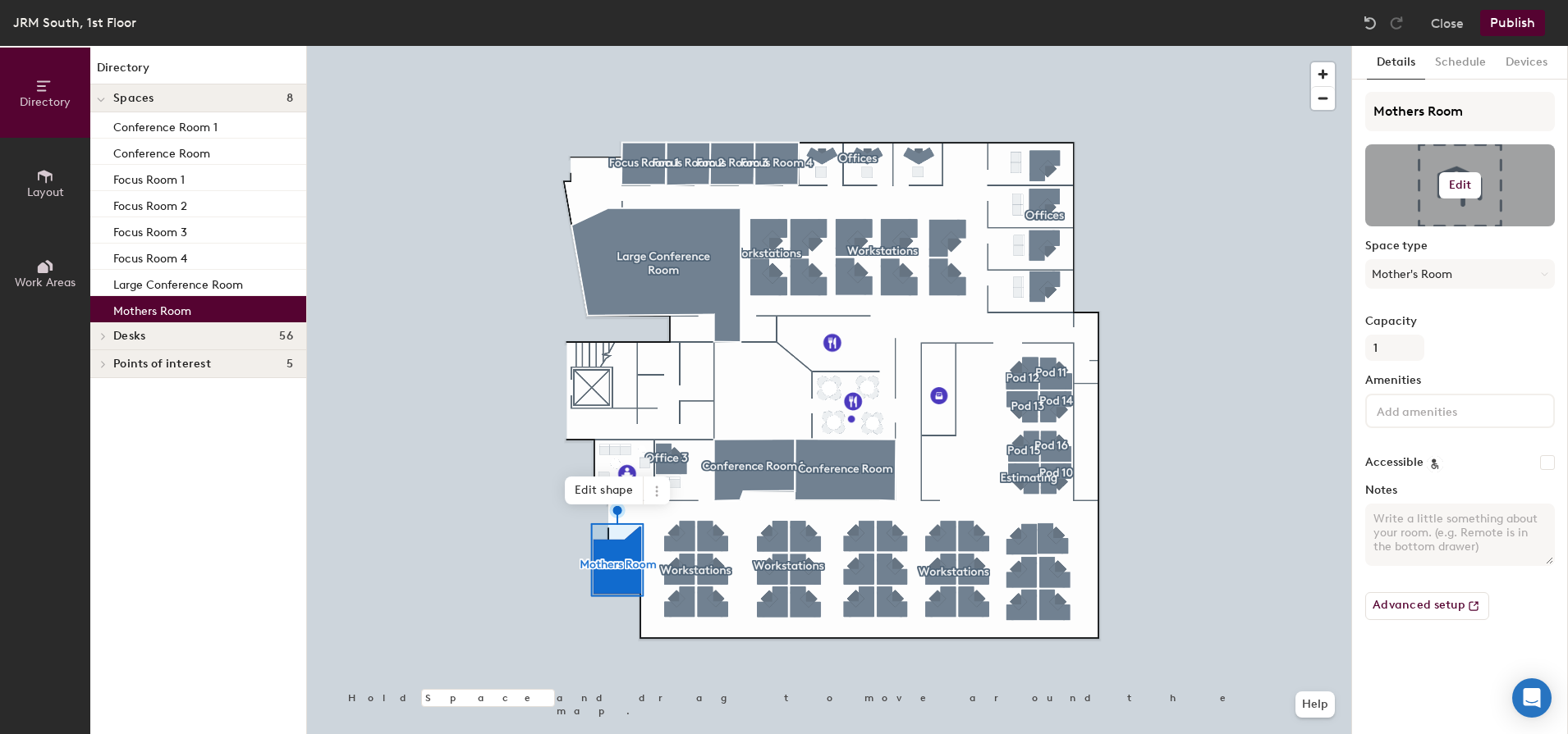
click at [1457, 184] on h6 "Edit" at bounding box center [1460, 185] width 23 height 13
click at [1453, 223] on input "file" at bounding box center [1473, 232] width 188 height 25
click at [770, 46] on div at bounding box center [828, 46] width 1044 height 0
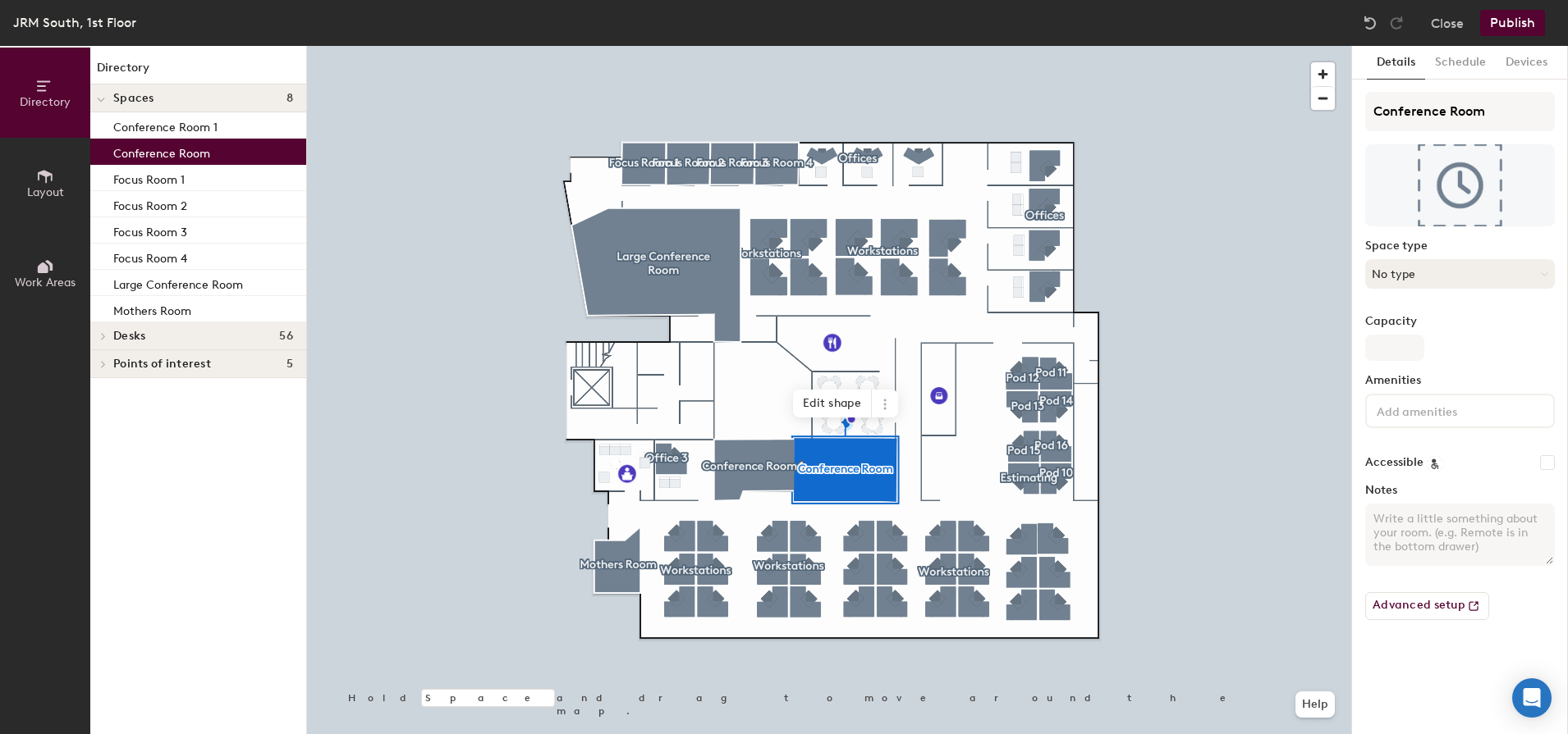
click at [1448, 280] on button "No type" at bounding box center [1460, 274] width 190 height 30
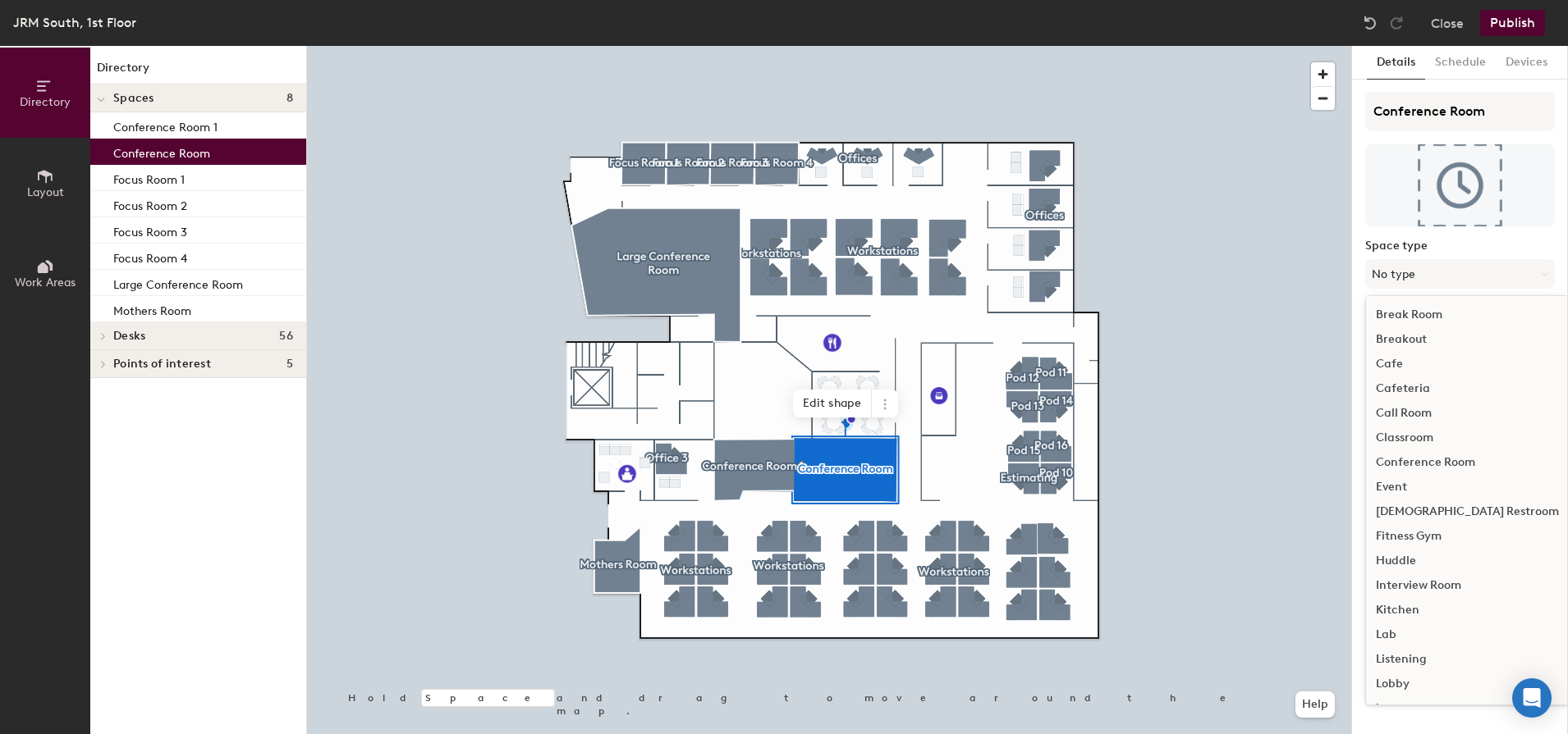
click at [1450, 460] on div "Conference Room" at bounding box center [1467, 462] width 203 height 25
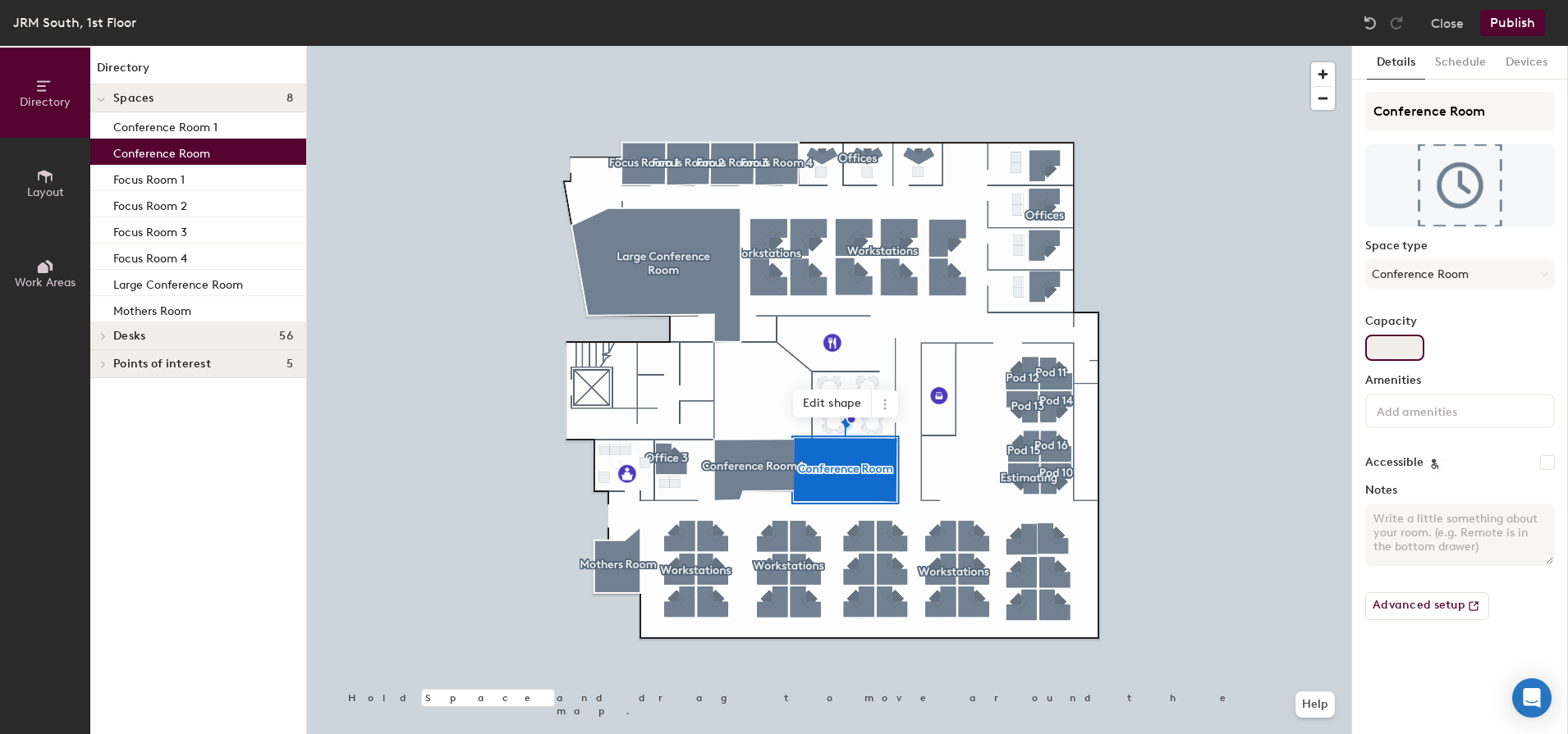
click at [1399, 346] on input "Capacity" at bounding box center [1395, 348] width 59 height 26
type input "10"
click at [1423, 416] on input at bounding box center [1447, 409] width 148 height 19
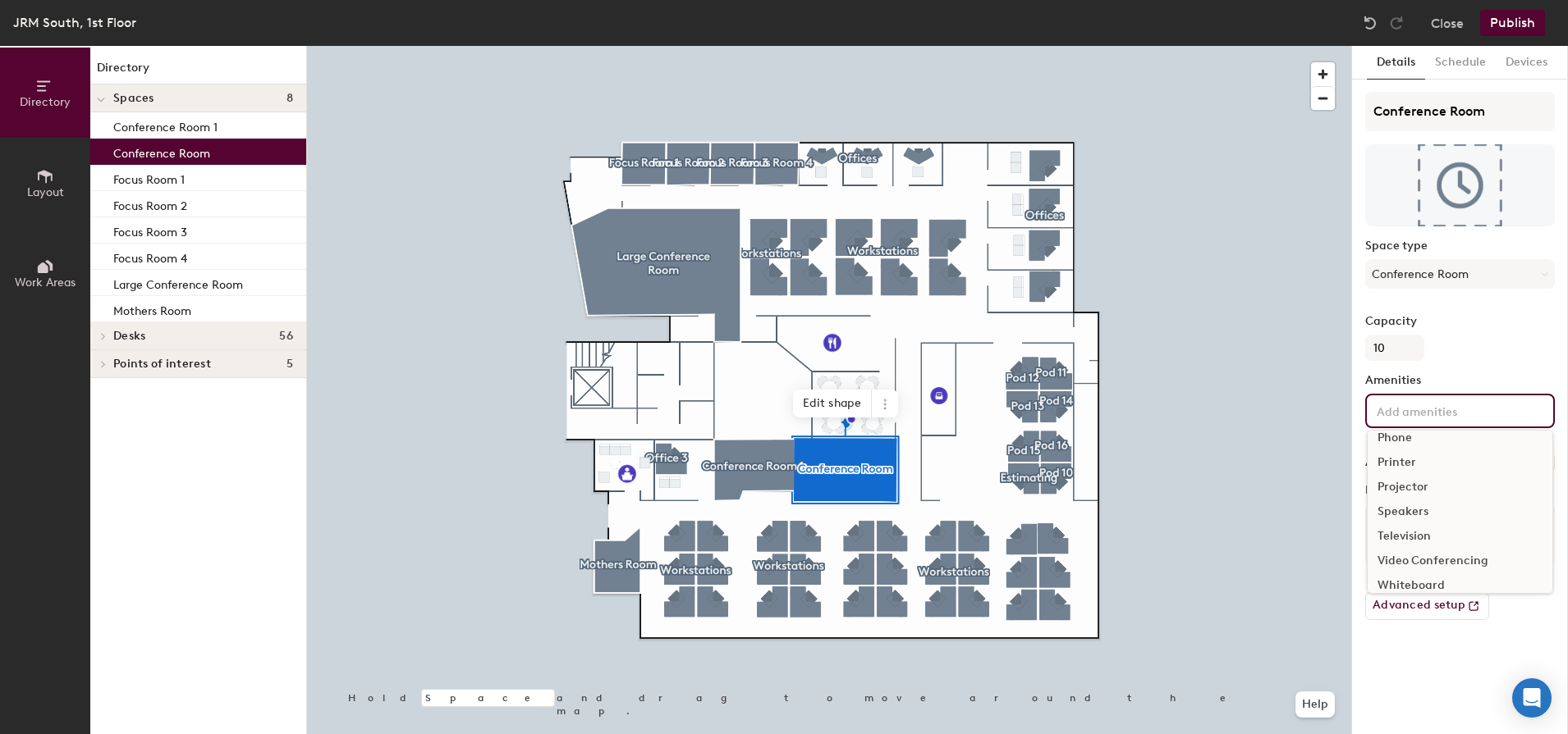
scroll to position [97, 0]
click at [1434, 522] on div "Television" at bounding box center [1459, 525] width 184 height 25
click at [1445, 570] on div "Video Conferencing" at bounding box center [1459, 574] width 184 height 25
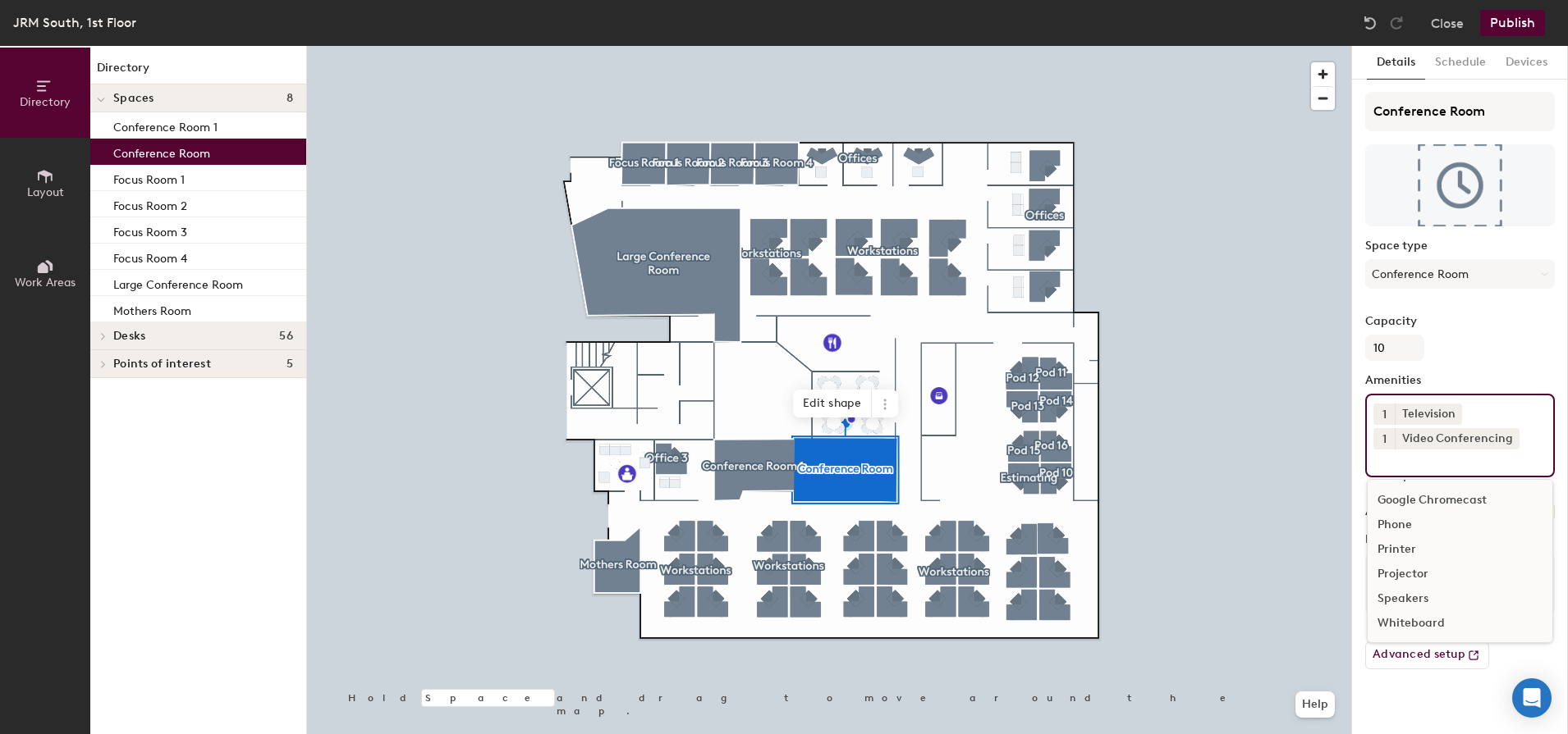
scroll to position [47, 0]
click at [1458, 623] on div "Whiteboard" at bounding box center [1459, 623] width 184 height 25
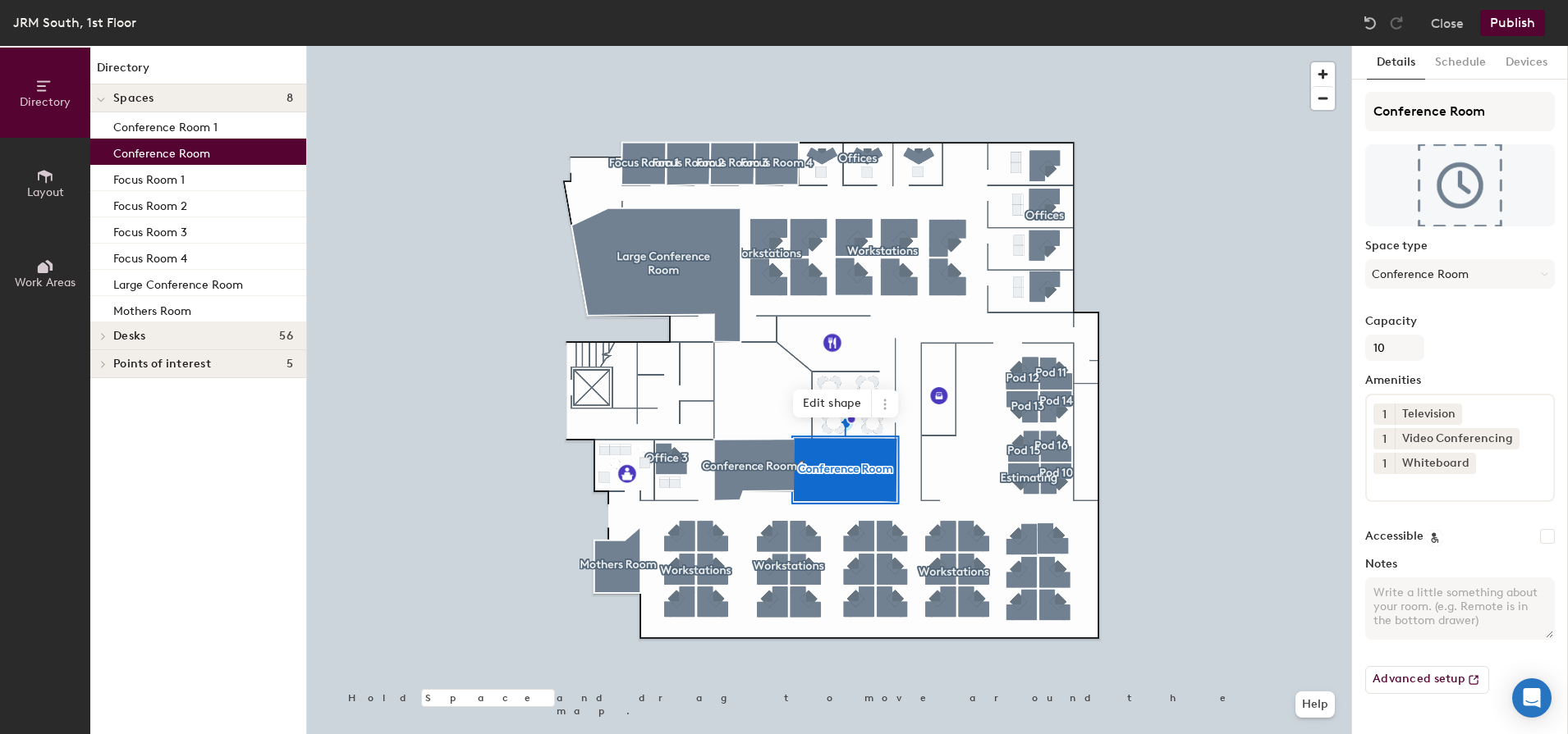
click at [1474, 370] on div "Conference Room Space type Conference Room Capacity 10 Amenities 1 Television 1…" at bounding box center [1460, 399] width 190 height 616
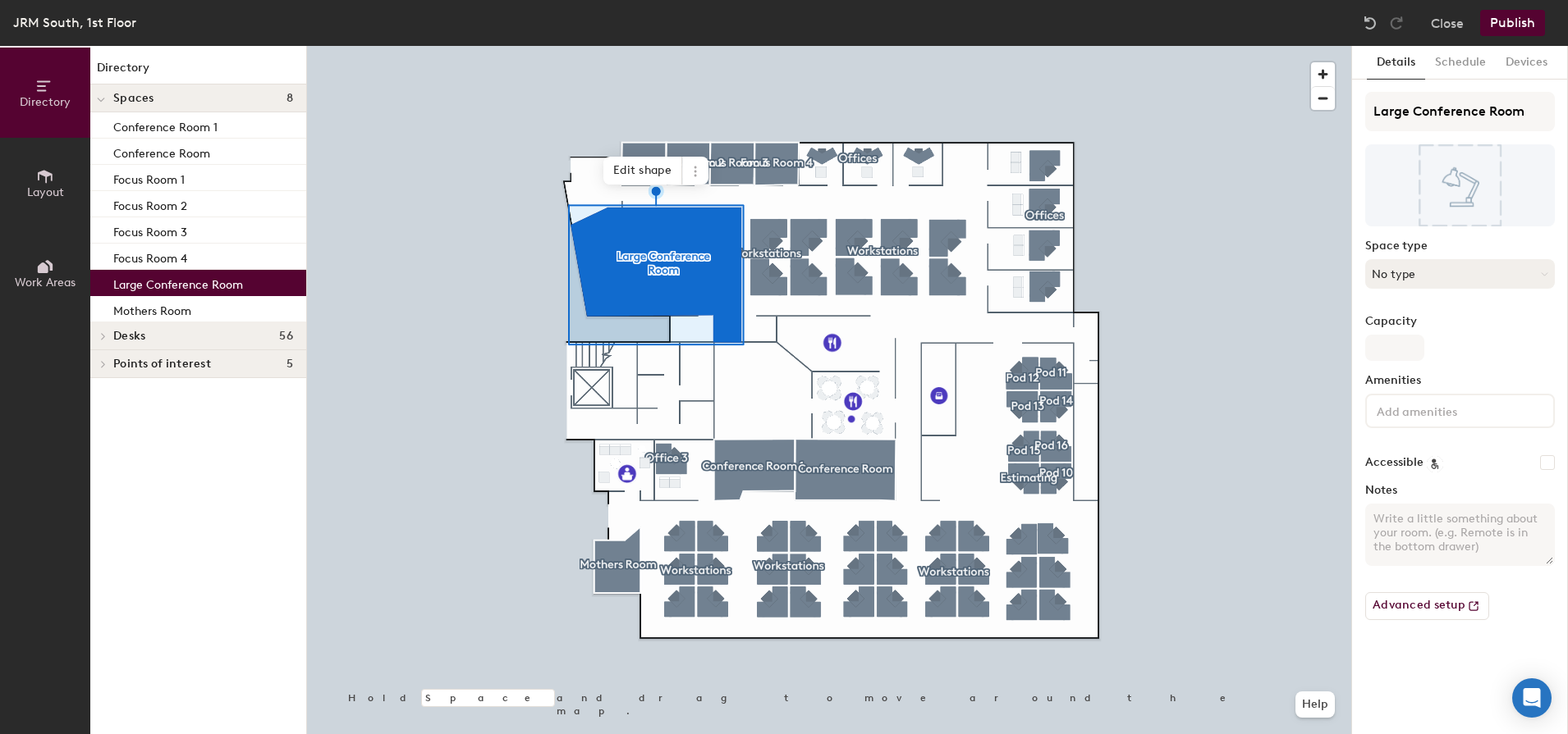
click at [1412, 276] on button "No type" at bounding box center [1460, 274] width 190 height 30
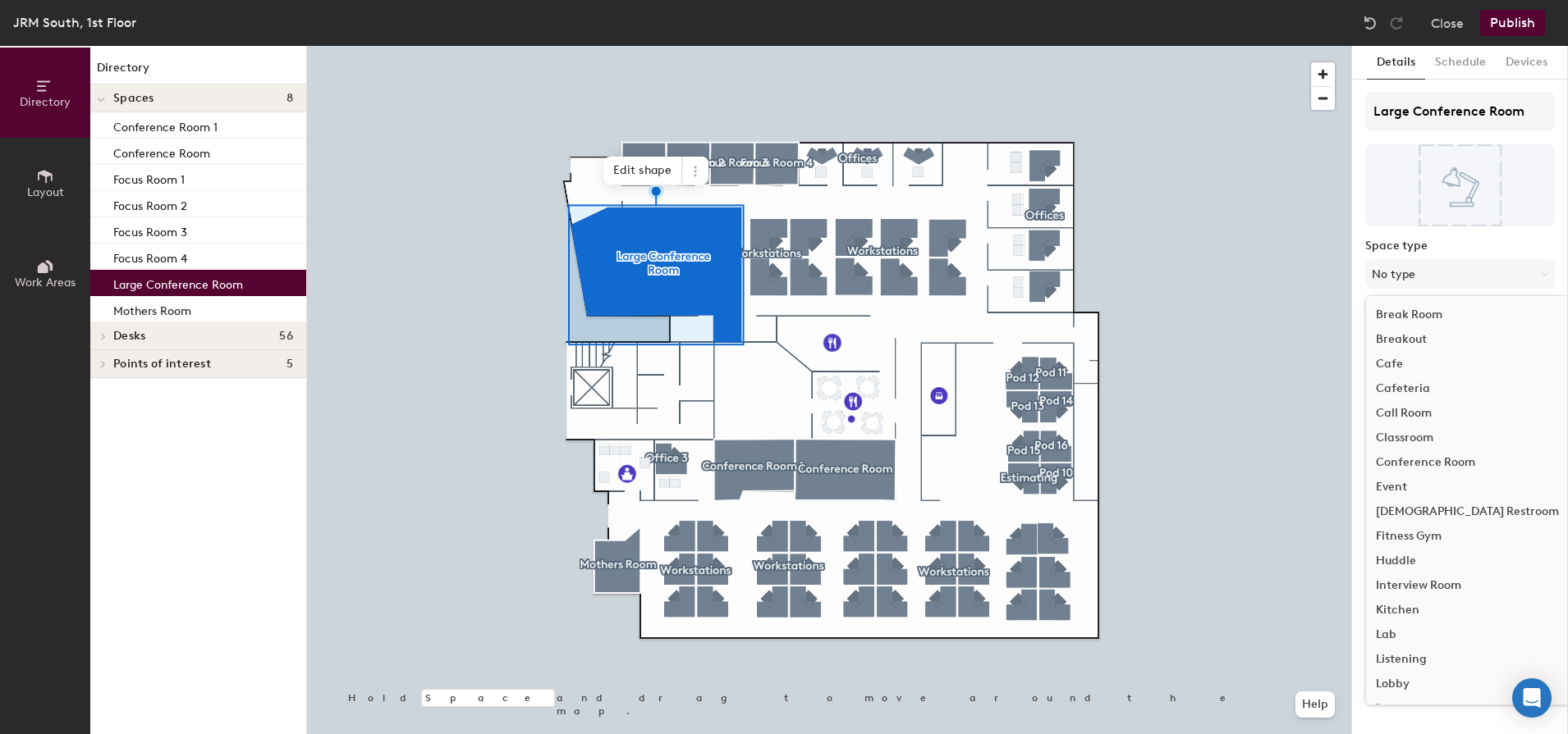
click at [1445, 467] on div "Conference Room" at bounding box center [1467, 462] width 203 height 25
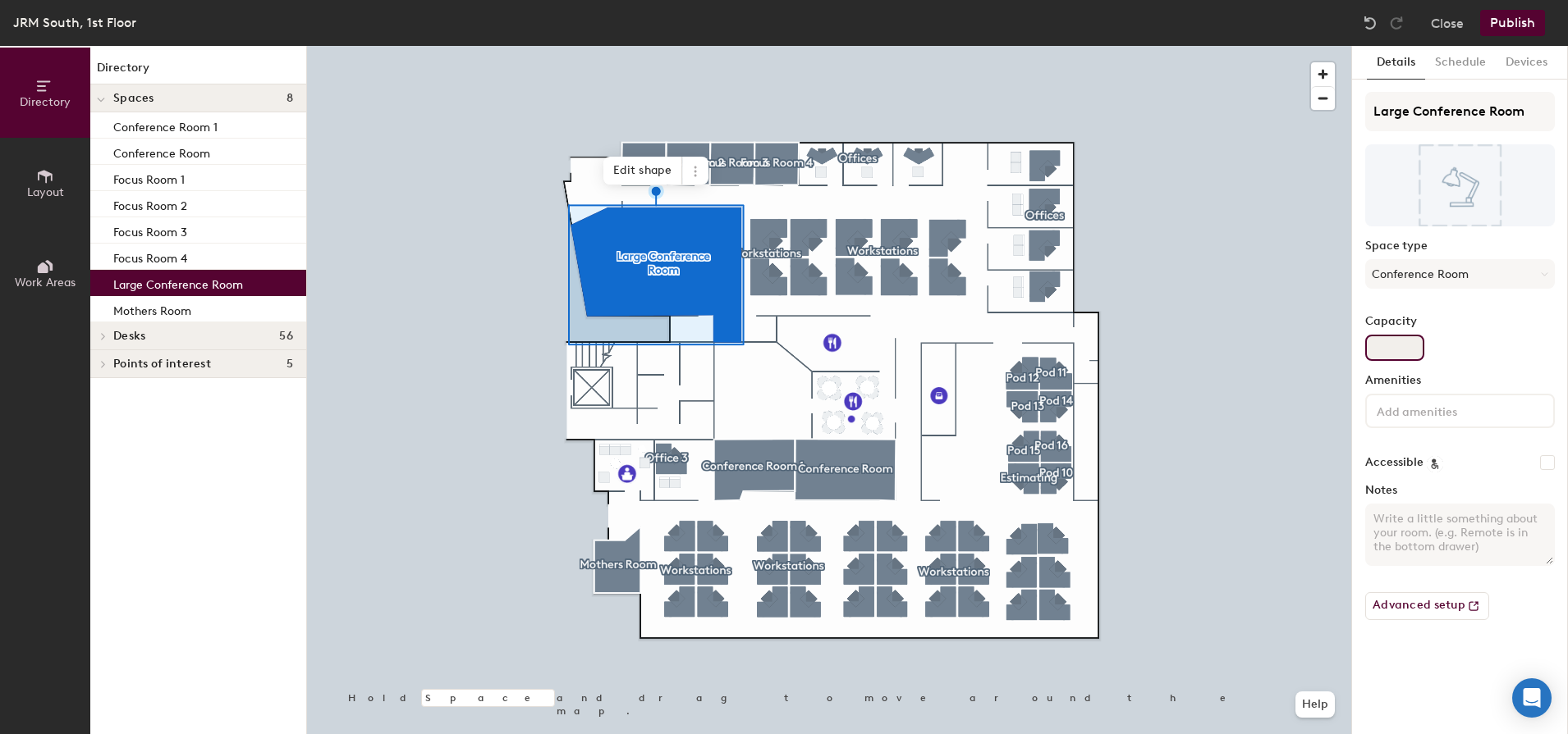
click at [1403, 342] on input "Capacity" at bounding box center [1395, 348] width 59 height 26
type input "24"
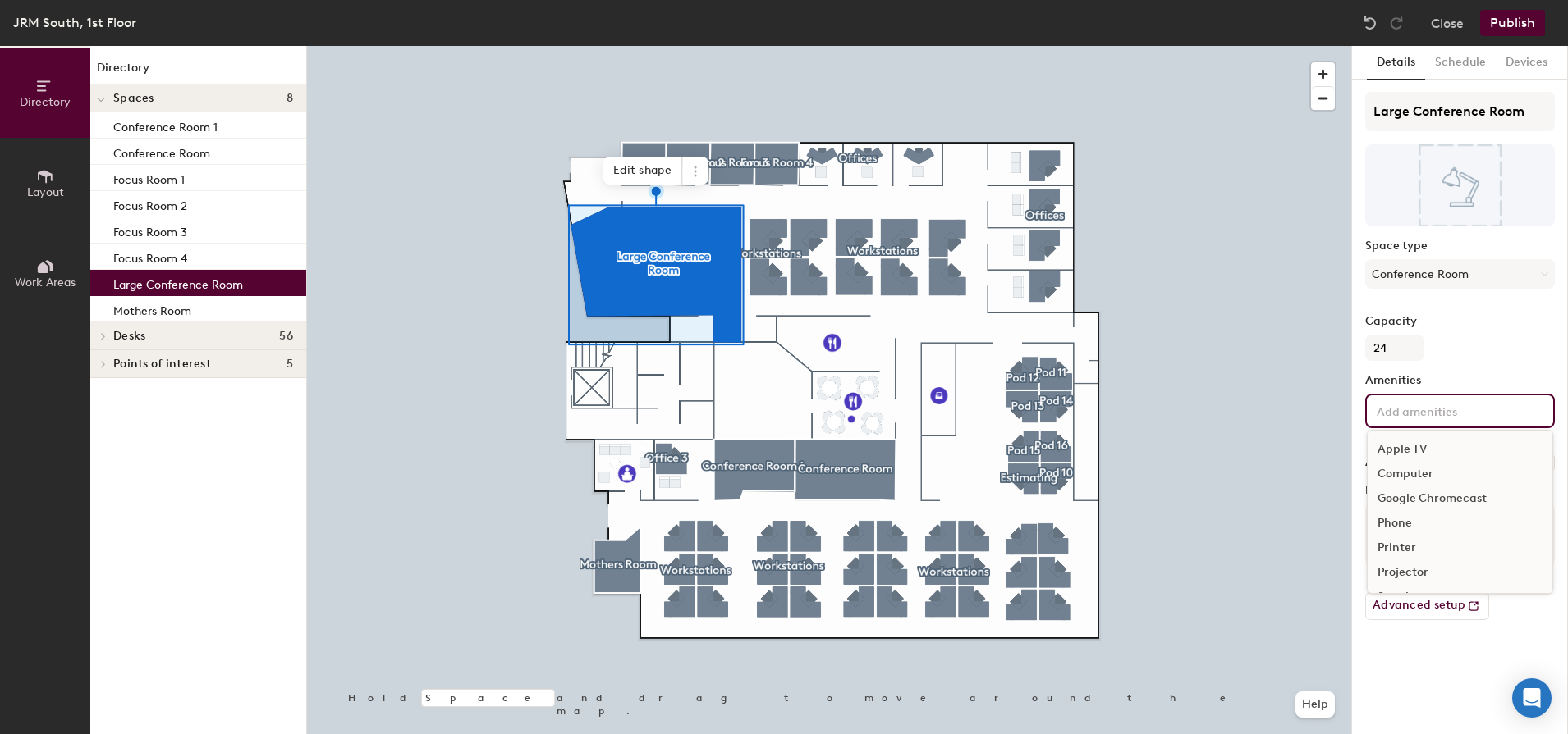
click at [1430, 418] on input at bounding box center [1447, 409] width 148 height 19
click at [1447, 546] on div "Video Conferencing" at bounding box center [1459, 549] width 184 height 25
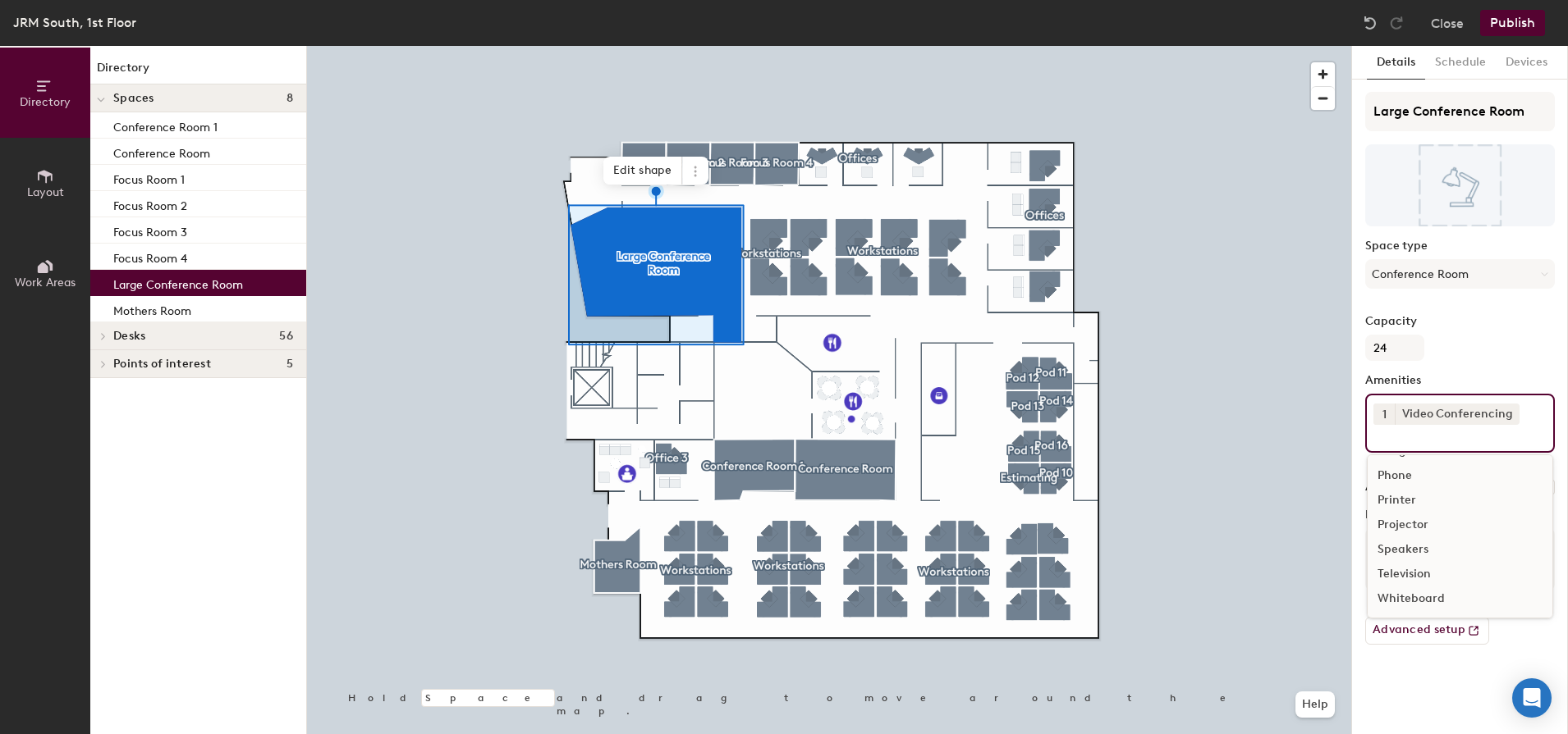
scroll to position [72, 0]
click at [1432, 594] on div "Whiteboard" at bounding box center [1459, 599] width 184 height 25
click at [1403, 619] on div "Television" at bounding box center [1459, 623] width 184 height 25
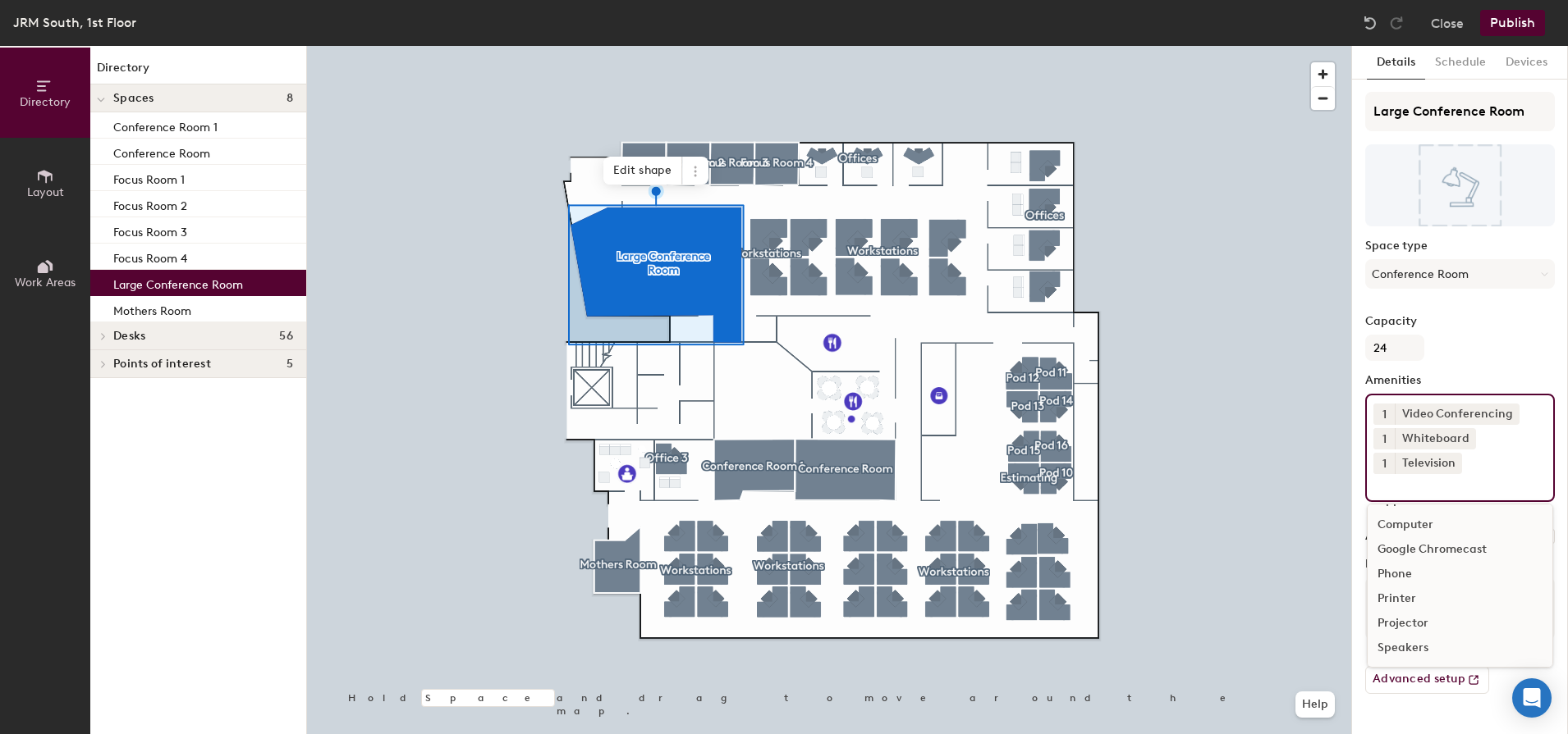
scroll to position [23, 0]
click at [1415, 644] on div "Speakers" at bounding box center [1459, 648] width 184 height 25
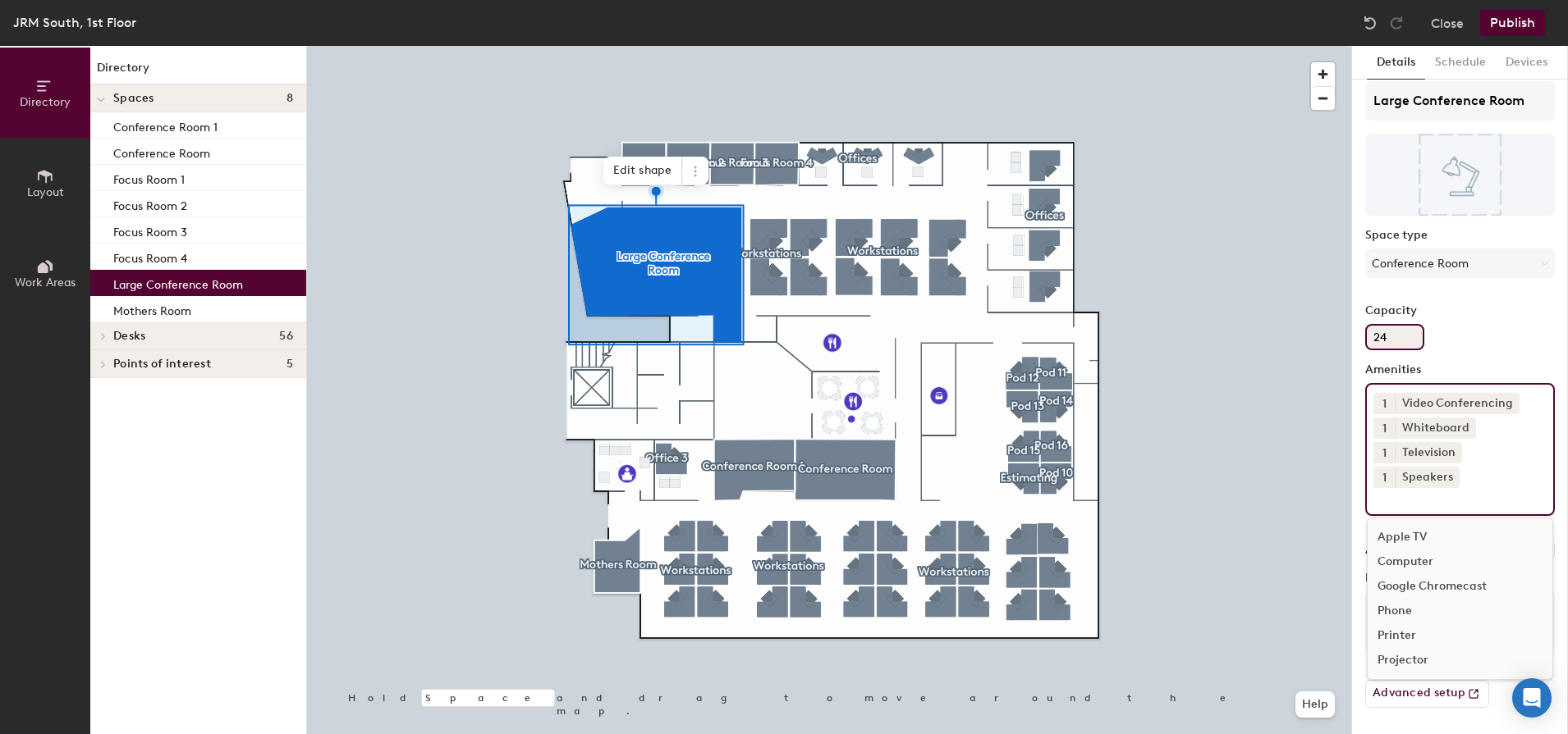
click at [1476, 342] on div "Capacity 24" at bounding box center [1460, 328] width 190 height 46
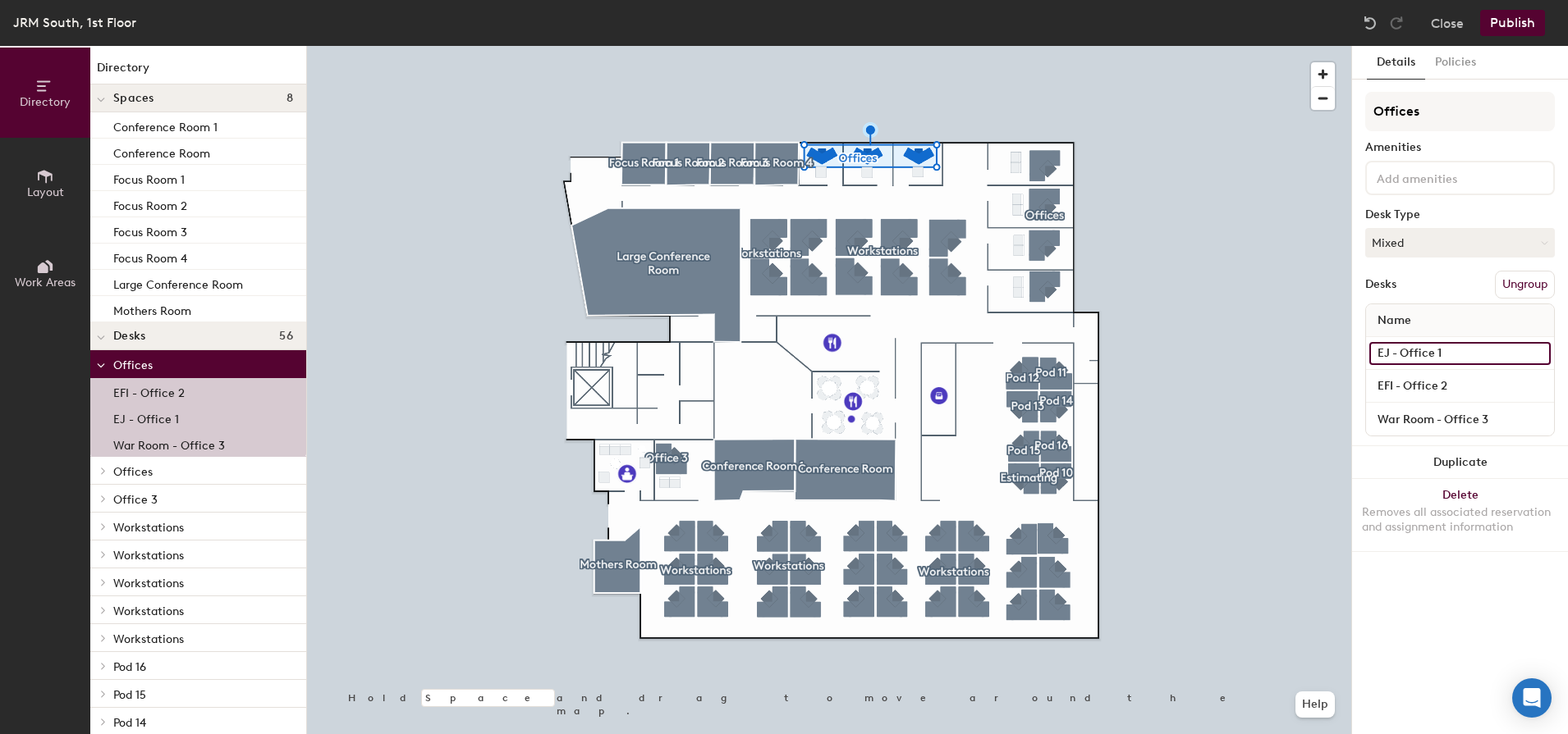
click at [1410, 360] on input "EJ - Office 1" at bounding box center [1460, 354] width 182 height 23
click at [1420, 381] on input "EFI - Office 2" at bounding box center [1460, 386] width 182 height 23
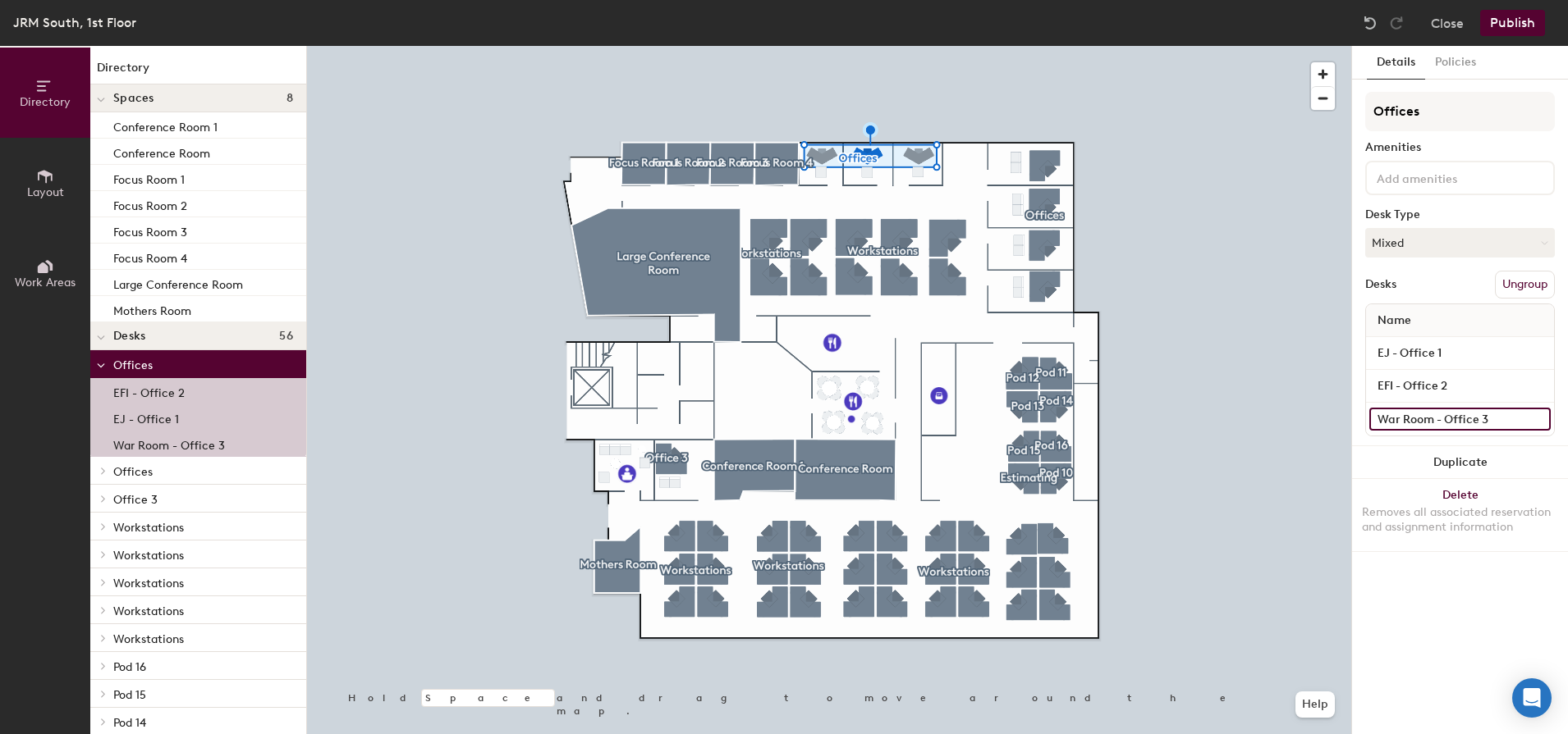
click at [1427, 424] on input "War Room - Office 3" at bounding box center [1460, 418] width 182 height 23
click at [1509, 421] on input "War Room - Office 3" at bounding box center [1460, 418] width 182 height 23
type input "W"
click at [1494, 566] on div "Details Policies Offices Amenities Desk Type Mixed Desks Ungroup Name EJ - Offi…" at bounding box center [1459, 390] width 216 height 688
click at [1469, 415] on input at bounding box center [1460, 418] width 182 height 23
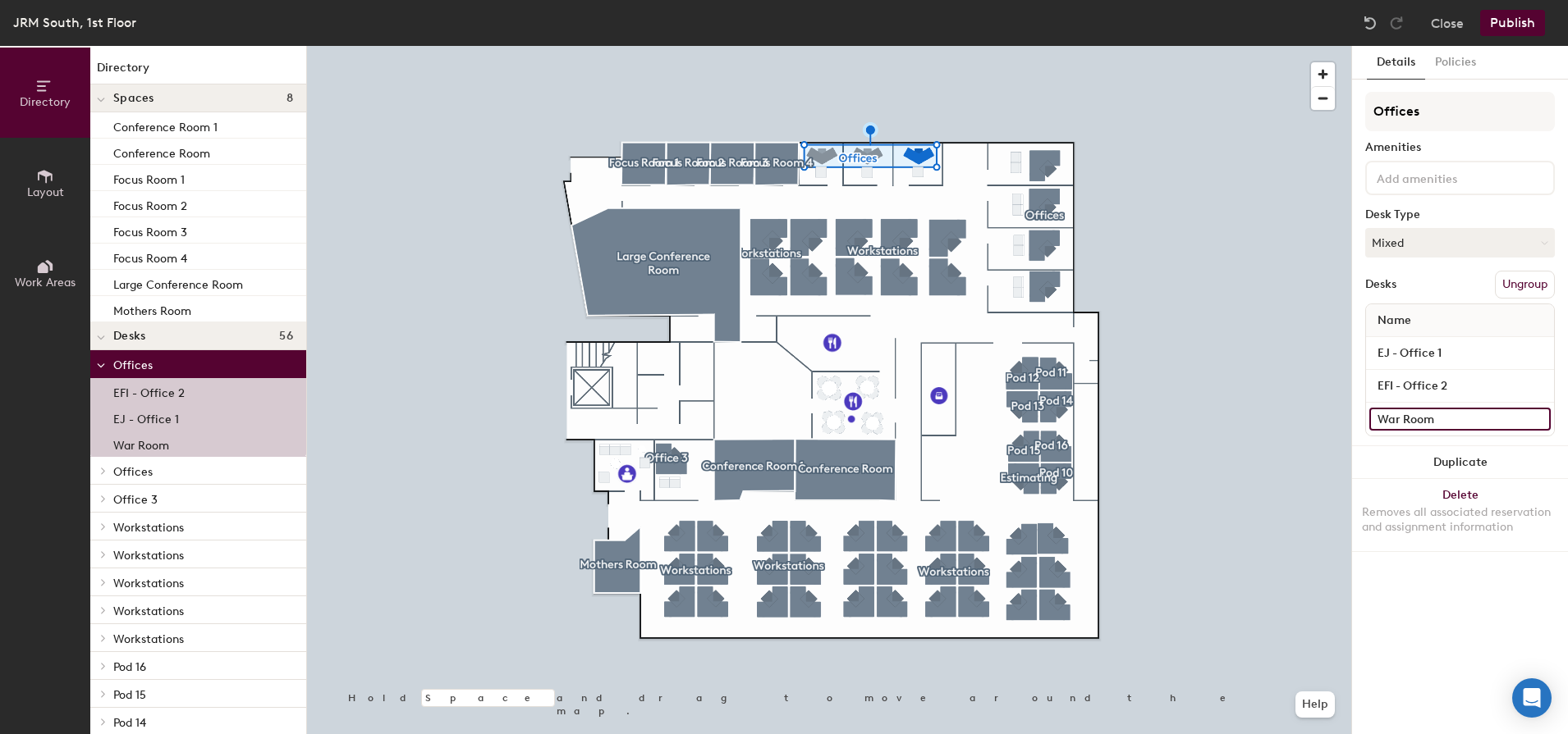
type input "War Room"
click at [1512, 24] on button "Publish" at bounding box center [1512, 23] width 65 height 26
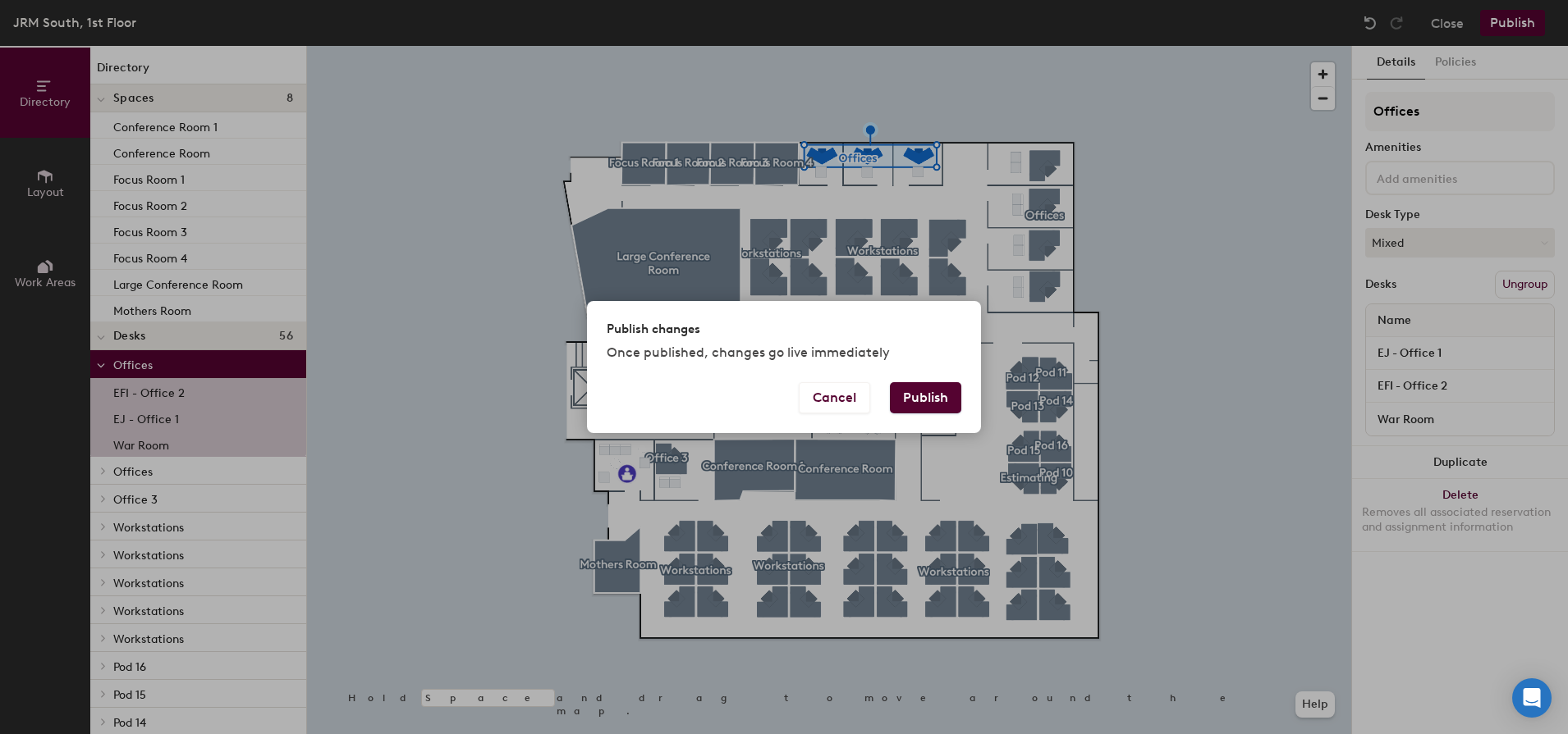
click at [930, 399] on button "Publish" at bounding box center [925, 398] width 71 height 31
